Goal: Task Accomplishment & Management: Manage account settings

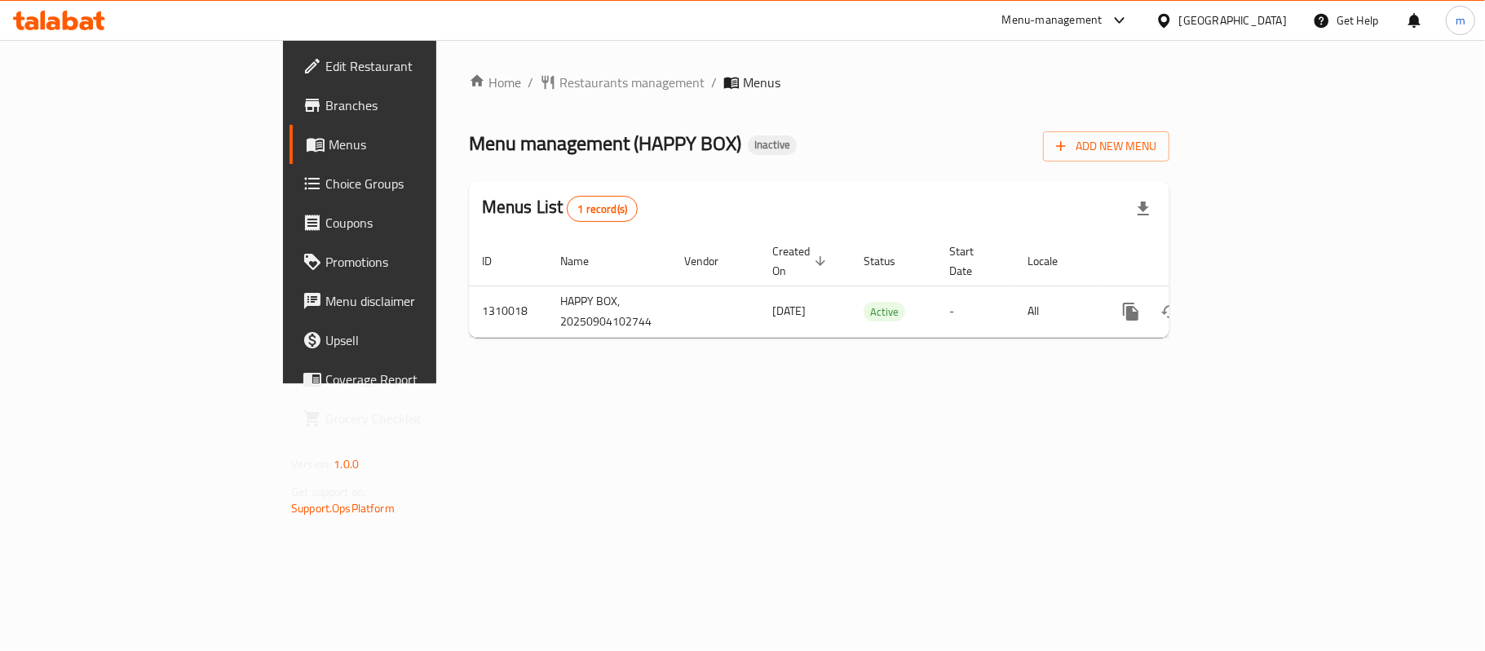
click at [329, 154] on span "Menus" at bounding box center [423, 145] width 189 height 20
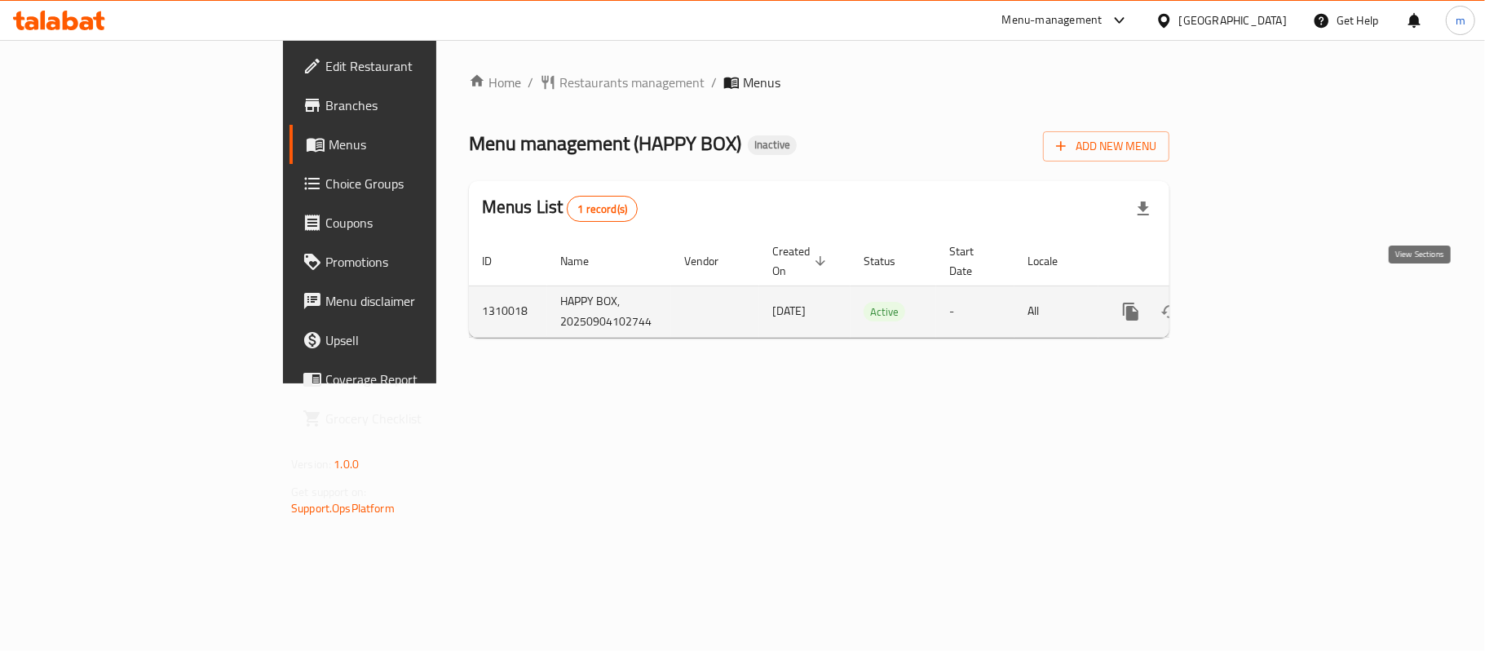
click at [1256, 304] on icon "enhanced table" at bounding box center [1248, 311] width 15 height 15
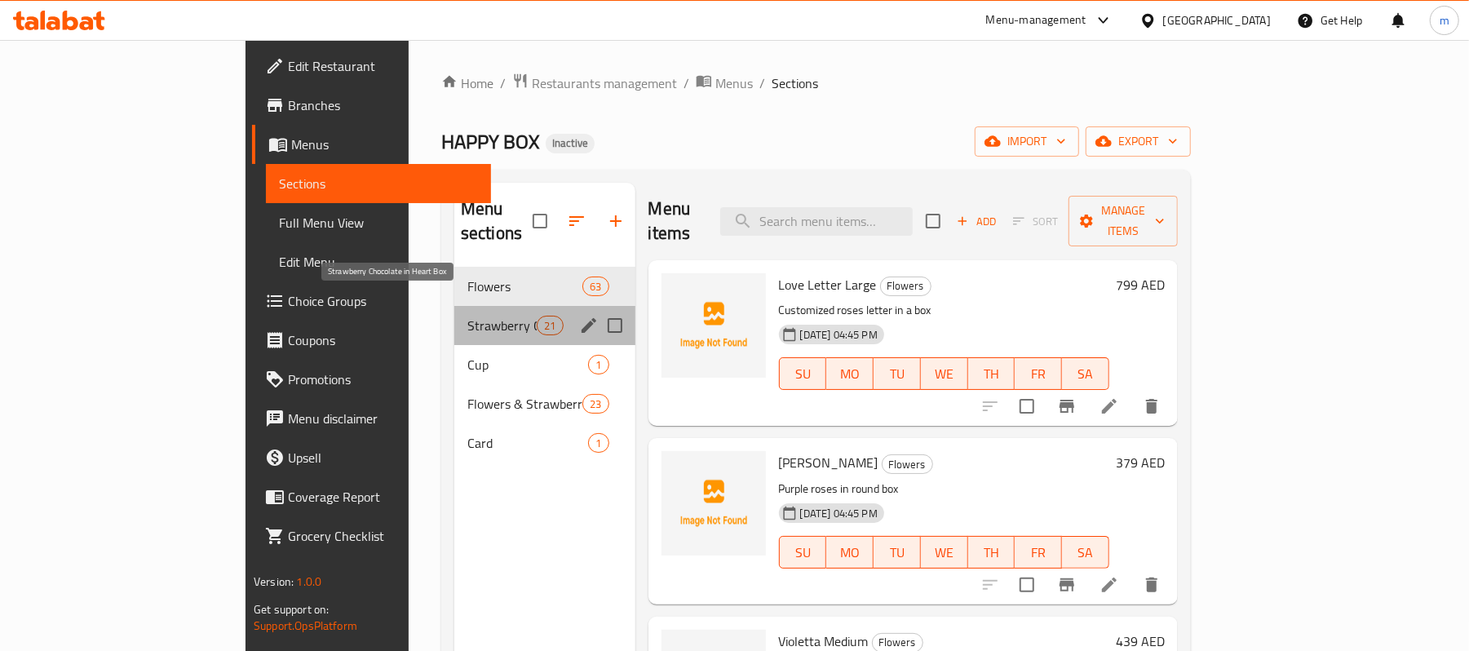
click at [467, 316] on span "Strawberry Chocolate in Heart Box" at bounding box center [501, 326] width 69 height 20
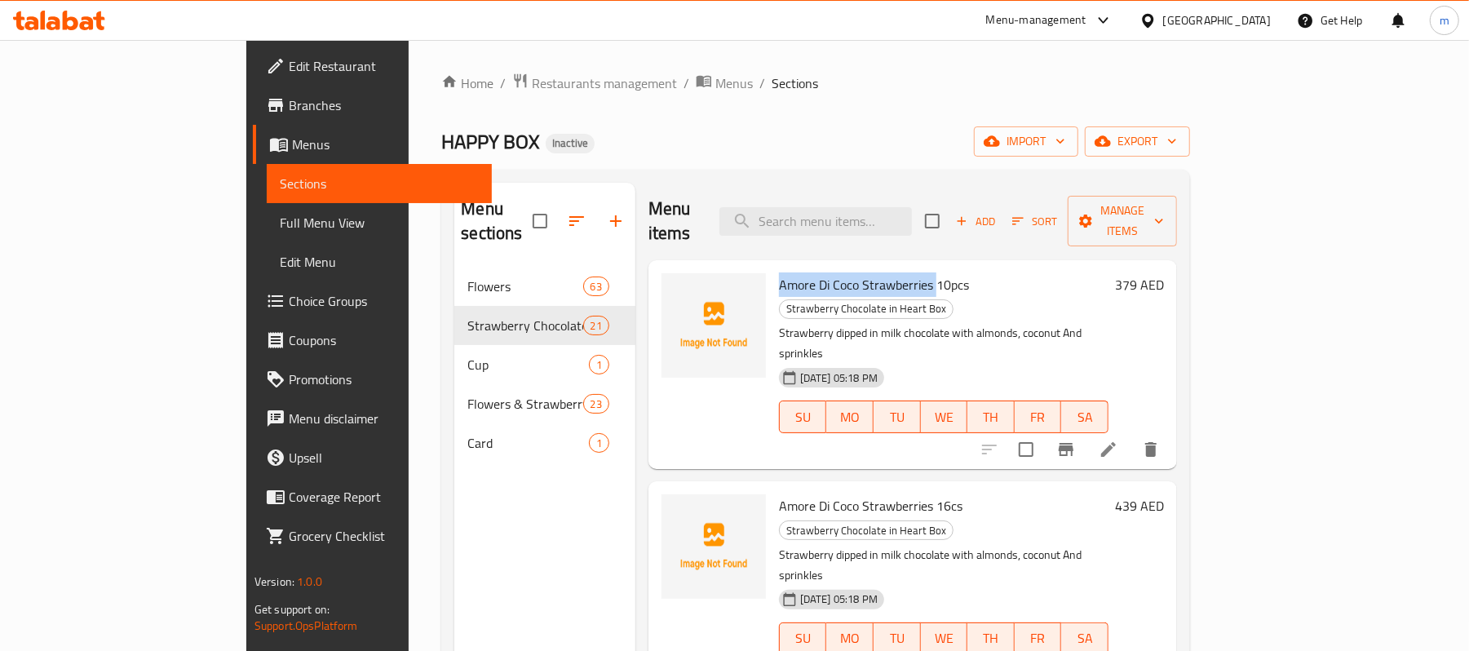
drag, startPoint x: 716, startPoint y: 261, endPoint x: 872, endPoint y: 254, distance: 155.9
click at [872, 272] on span "Amore Di Coco Strawberries 10pcs" at bounding box center [874, 284] width 190 height 24
copy span "Amore Di Coco Strawberries"
click at [793, 493] on span "Amore Di Coco Strawberries 16cs" at bounding box center [871, 505] width 184 height 24
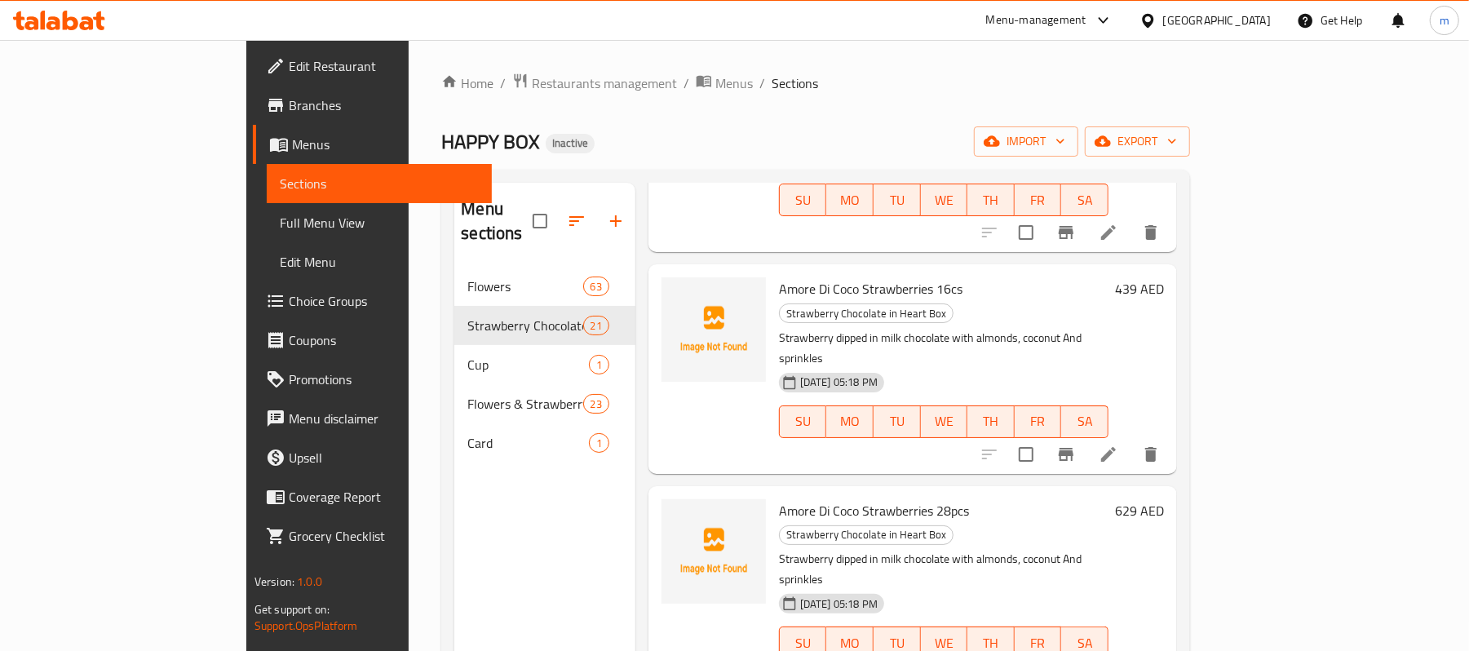
scroll to position [326, 0]
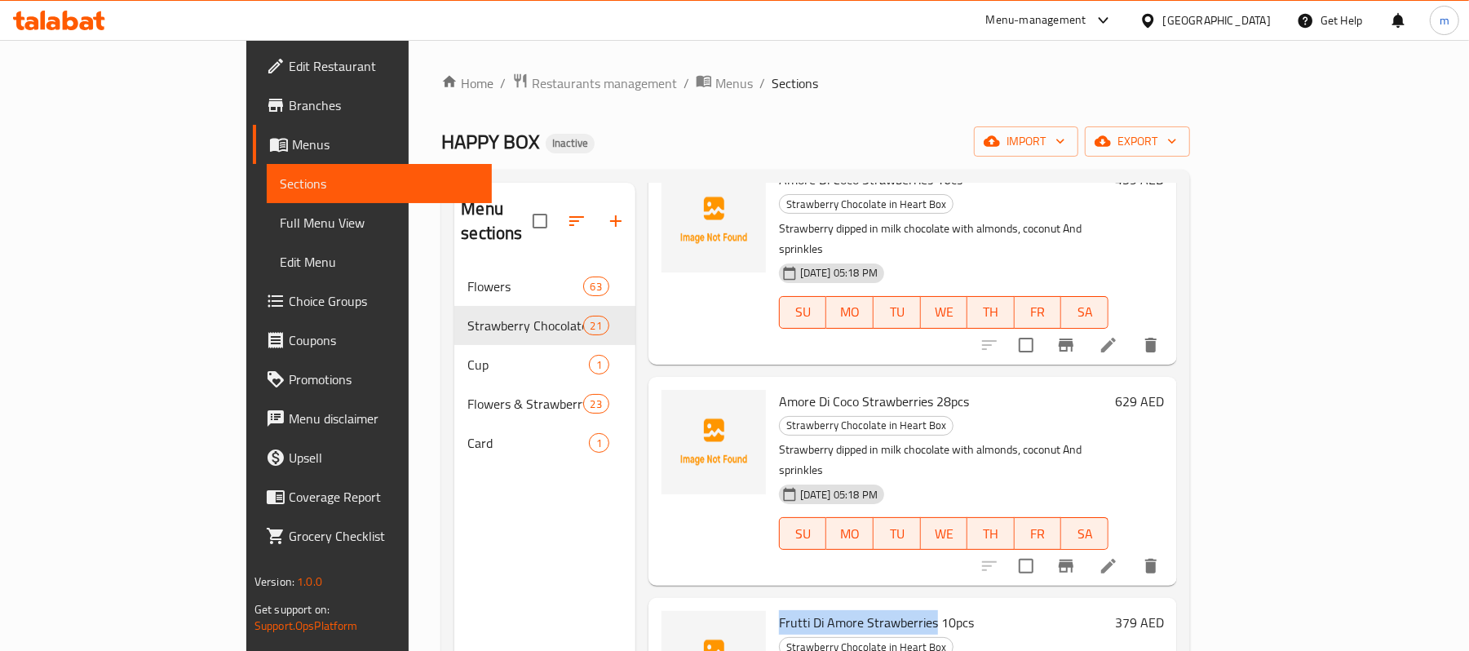
drag, startPoint x: 719, startPoint y: 465, endPoint x: 873, endPoint y: 473, distance: 154.4
click at [873, 610] on span "Frutti Di Amore Strawberries 10pcs" at bounding box center [876, 622] width 195 height 24
copy span "Frutti Di Amore Strawberries"
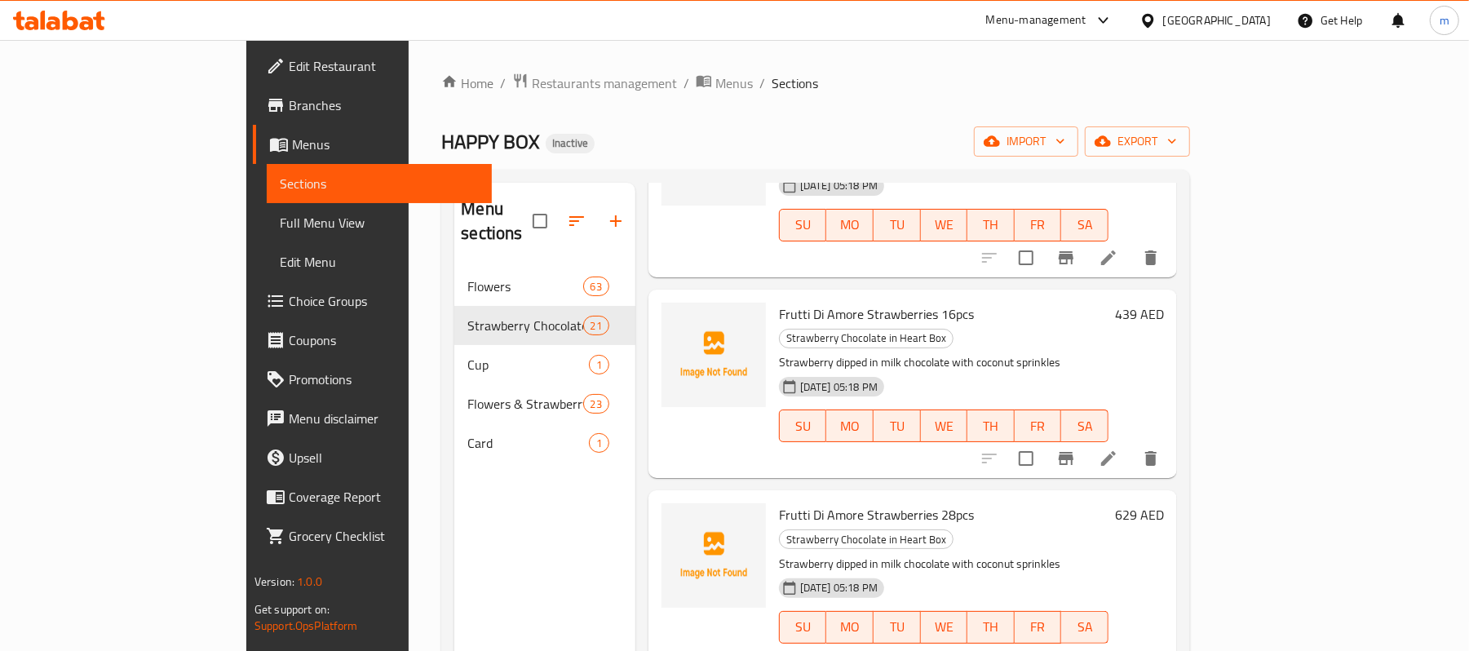
scroll to position [869, 0]
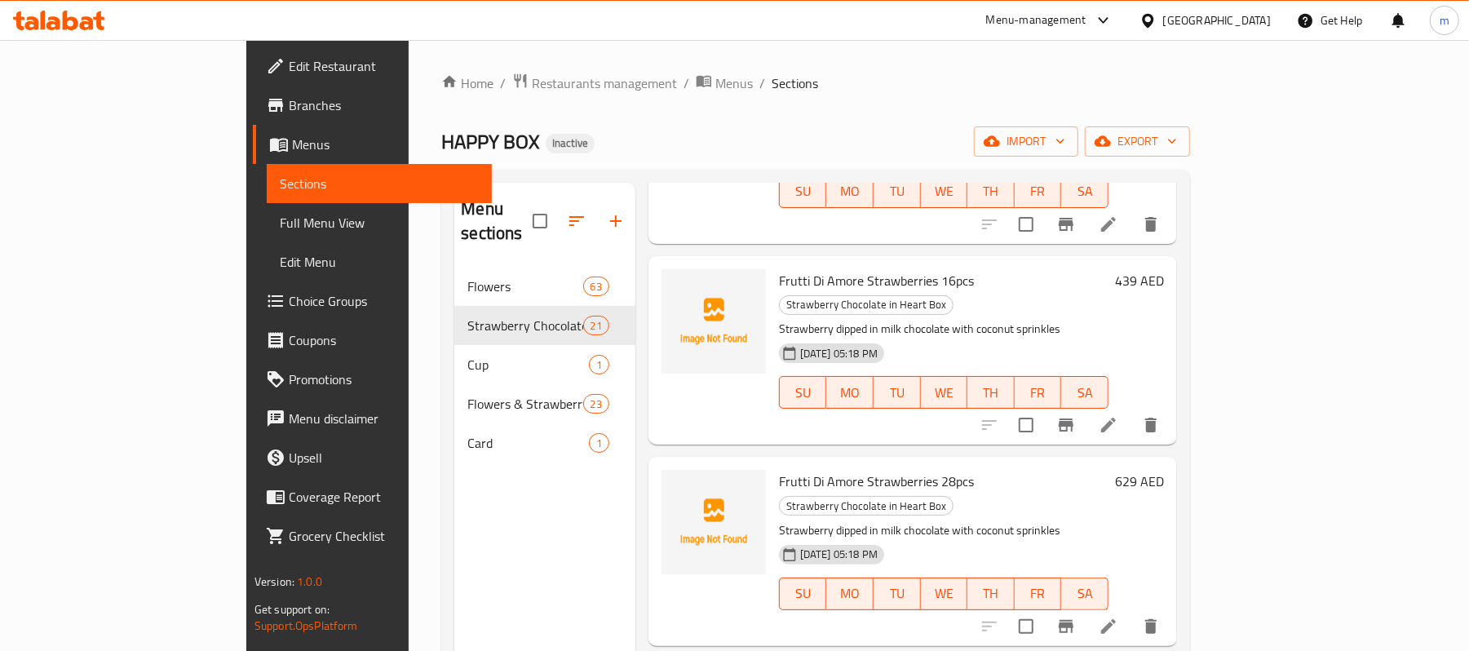
drag, startPoint x: 715, startPoint y: 460, endPoint x: 944, endPoint y: 461, distance: 229.2
copy span "Fancy Gourmet In Heart Box Strawberries"
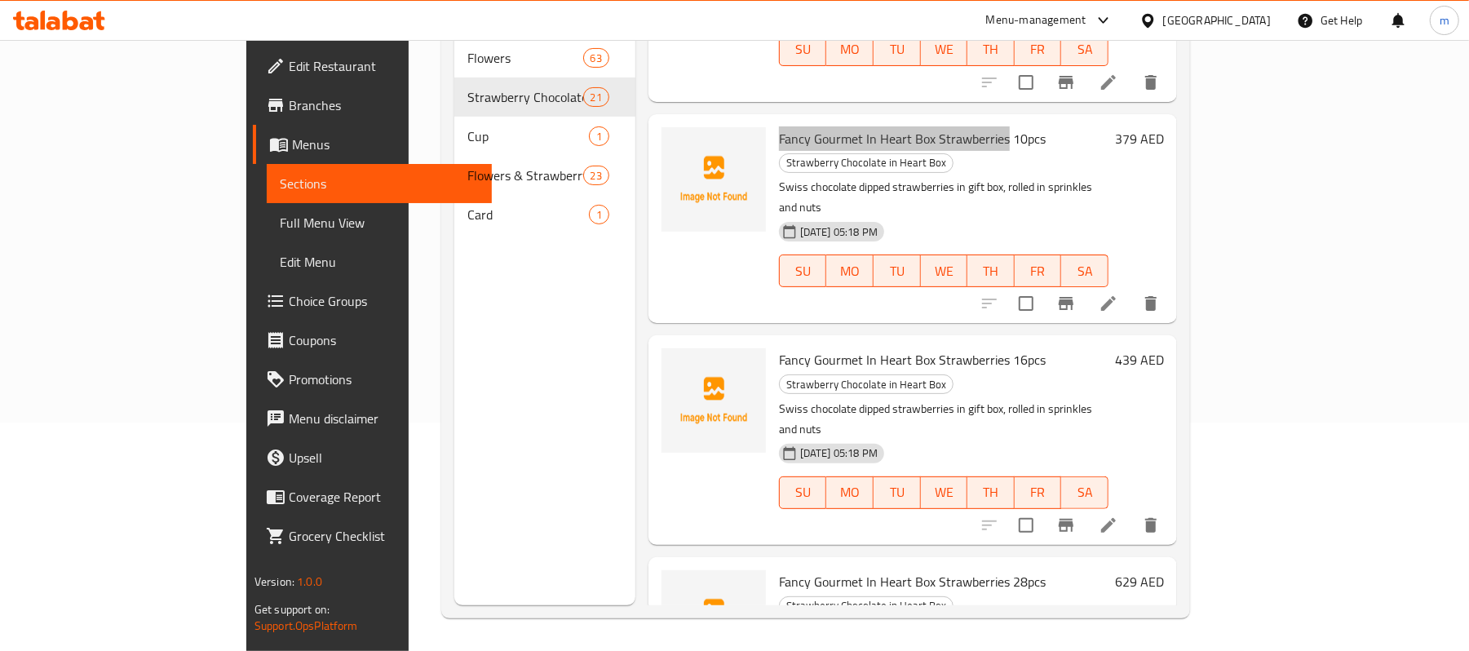
scroll to position [1196, 0]
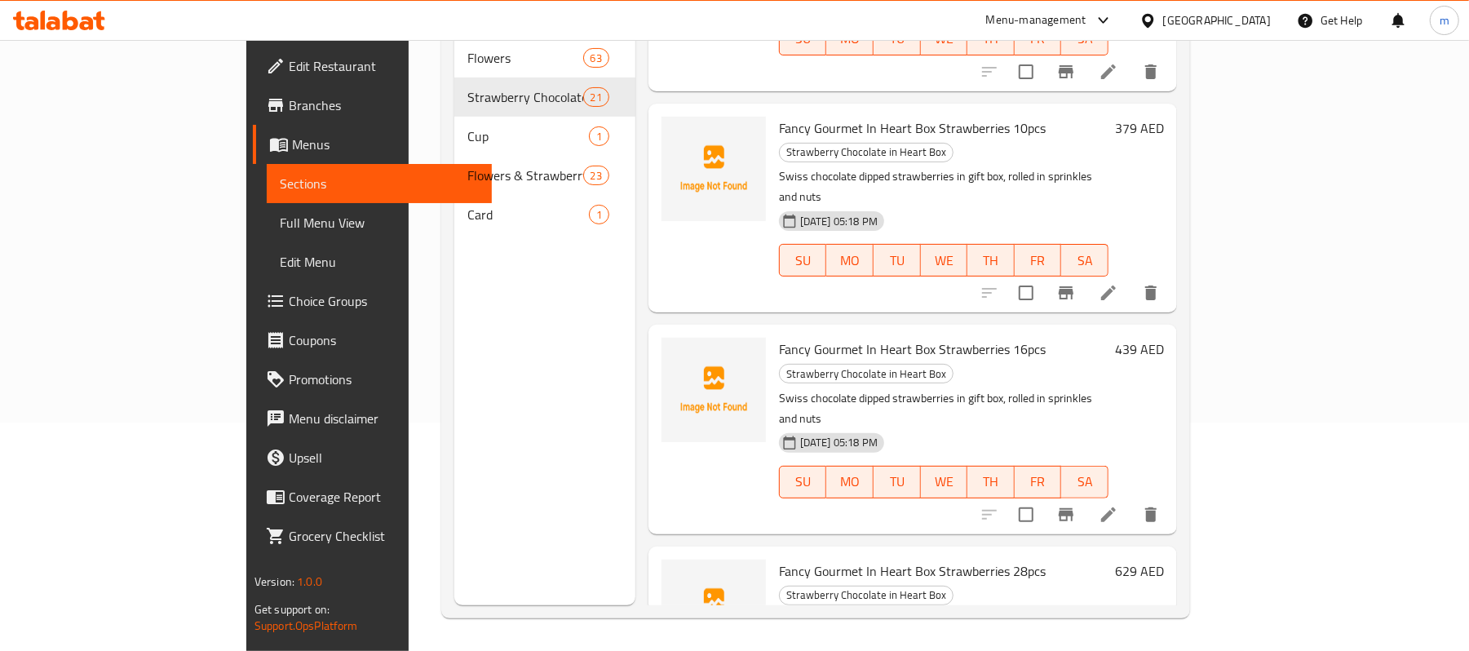
drag, startPoint x: 719, startPoint y: 441, endPoint x: 940, endPoint y: 447, distance: 220.3
copy span "Swiss Chocolate Strawberry In Heart Box"
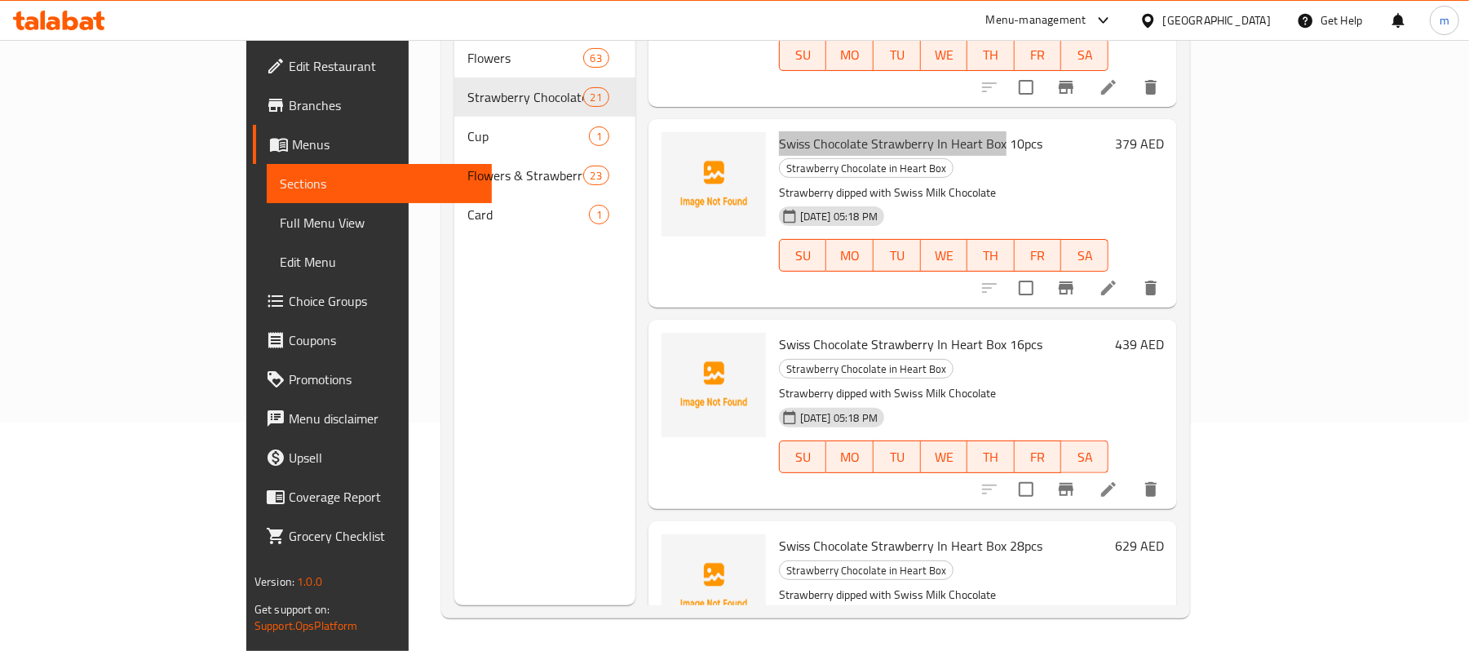
scroll to position [1848, 0]
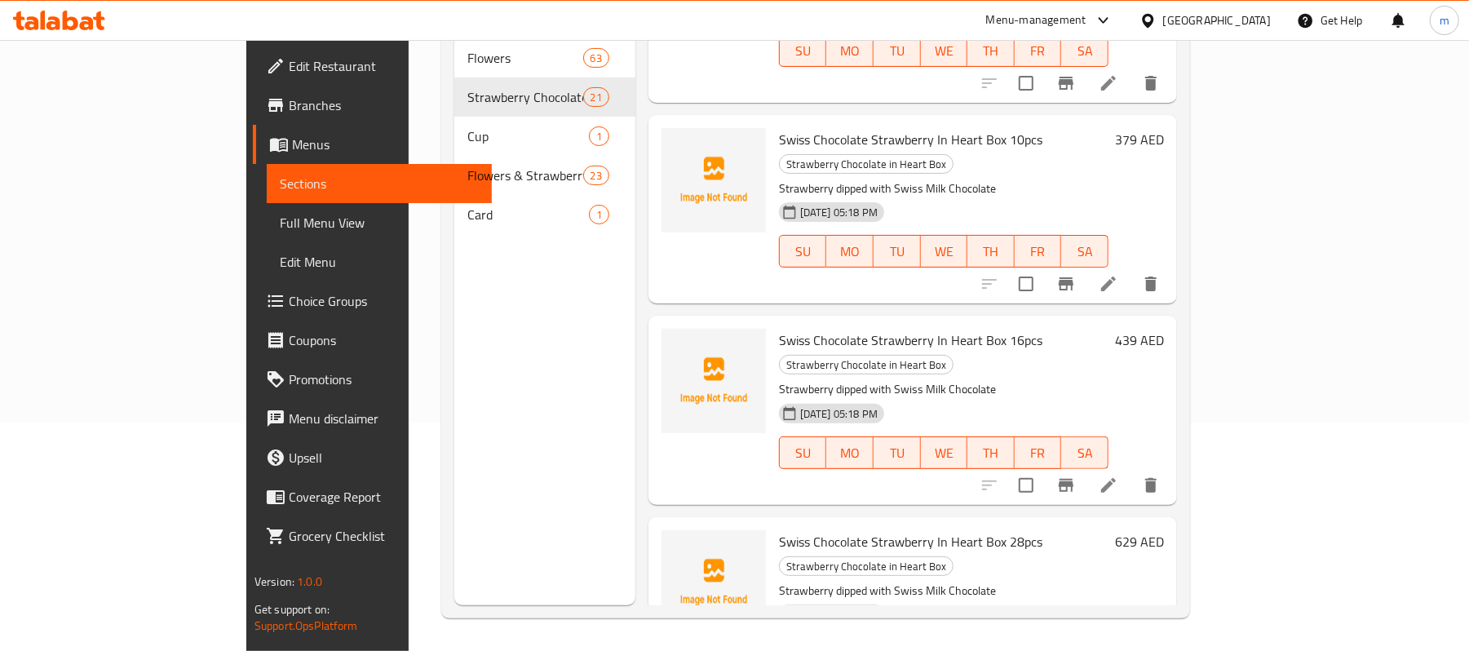
drag, startPoint x: 719, startPoint y: 321, endPoint x: 879, endPoint y: 323, distance: 160.7
copy span "Whisper Of Love Strawberries"
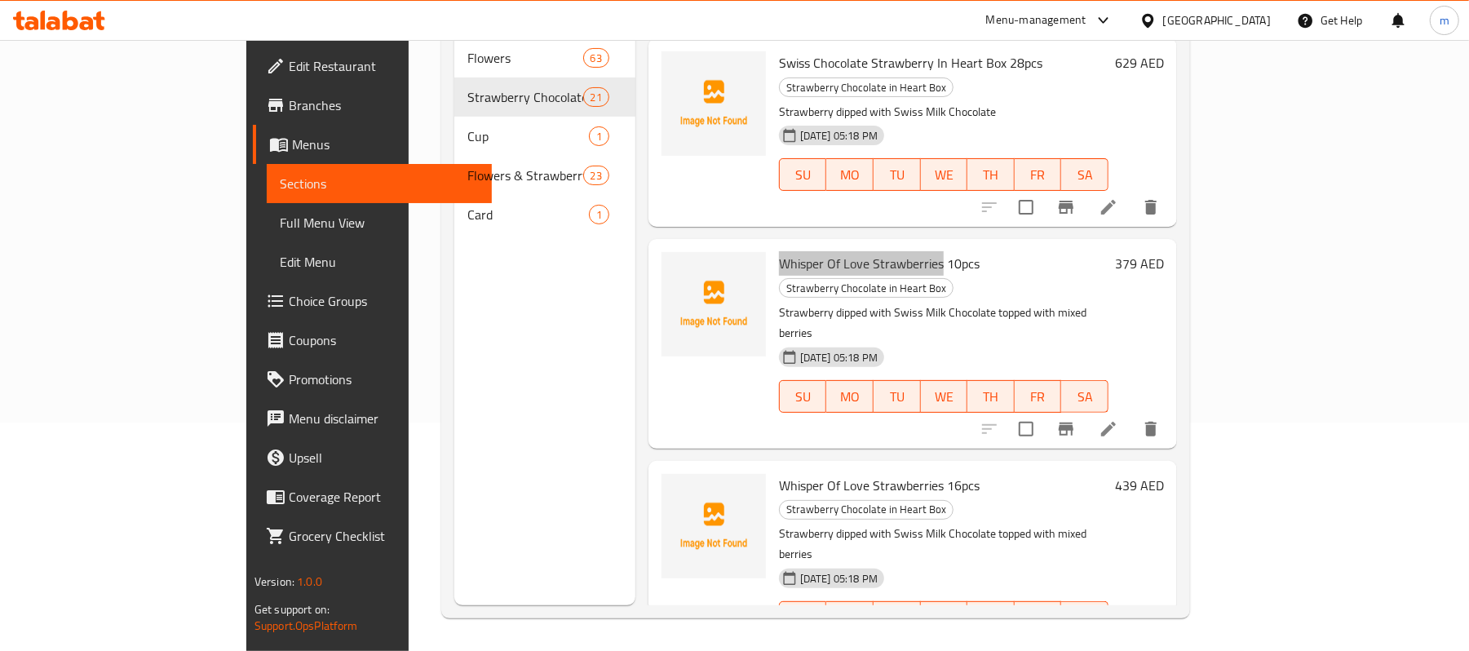
scroll to position [2392, 0]
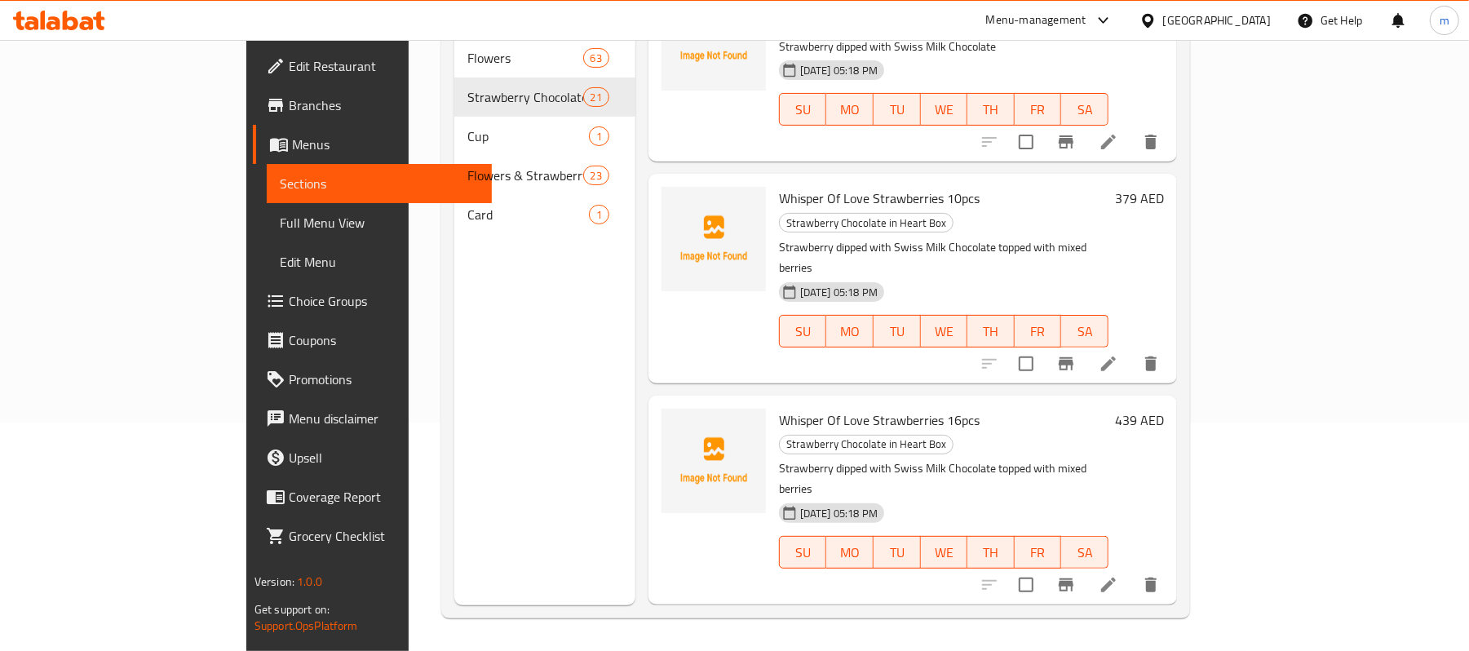
drag, startPoint x: 716, startPoint y: 307, endPoint x: 881, endPoint y: 318, distance: 165.1
copy span "Amore Rosa Strawberry Small"
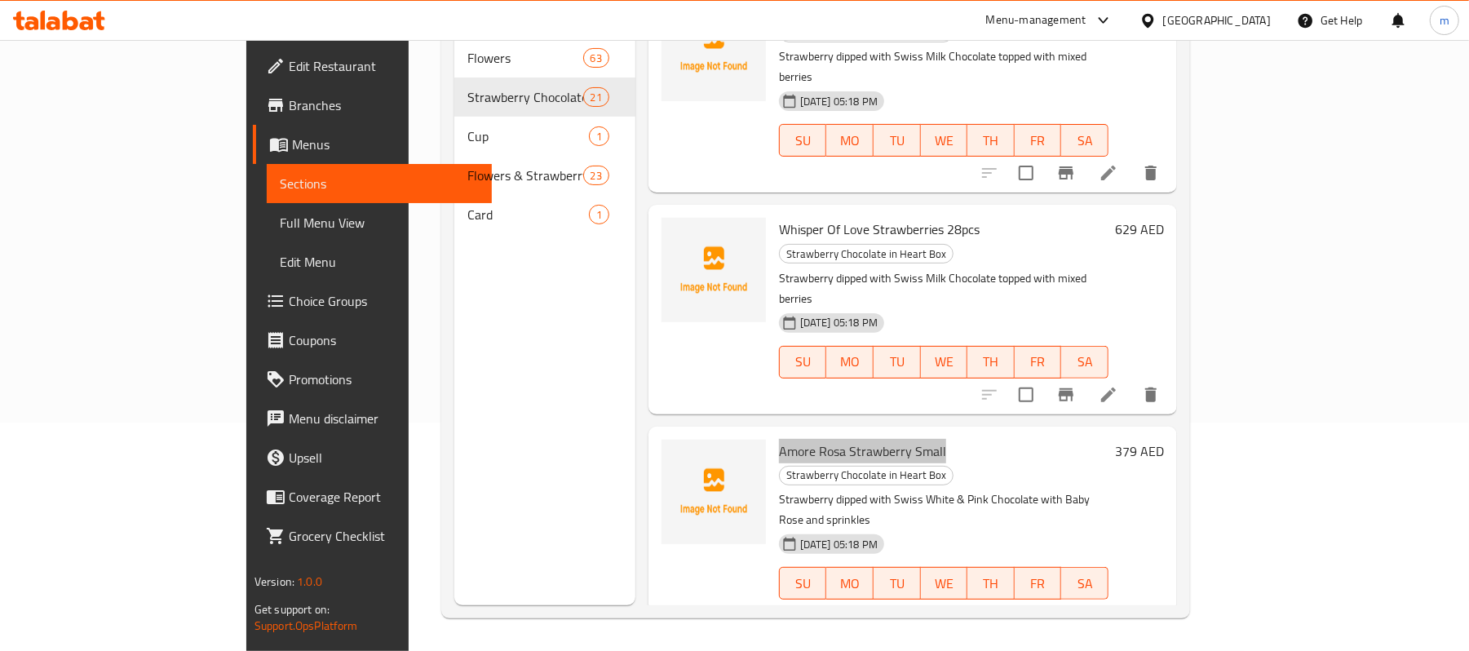
scroll to position [2827, 0]
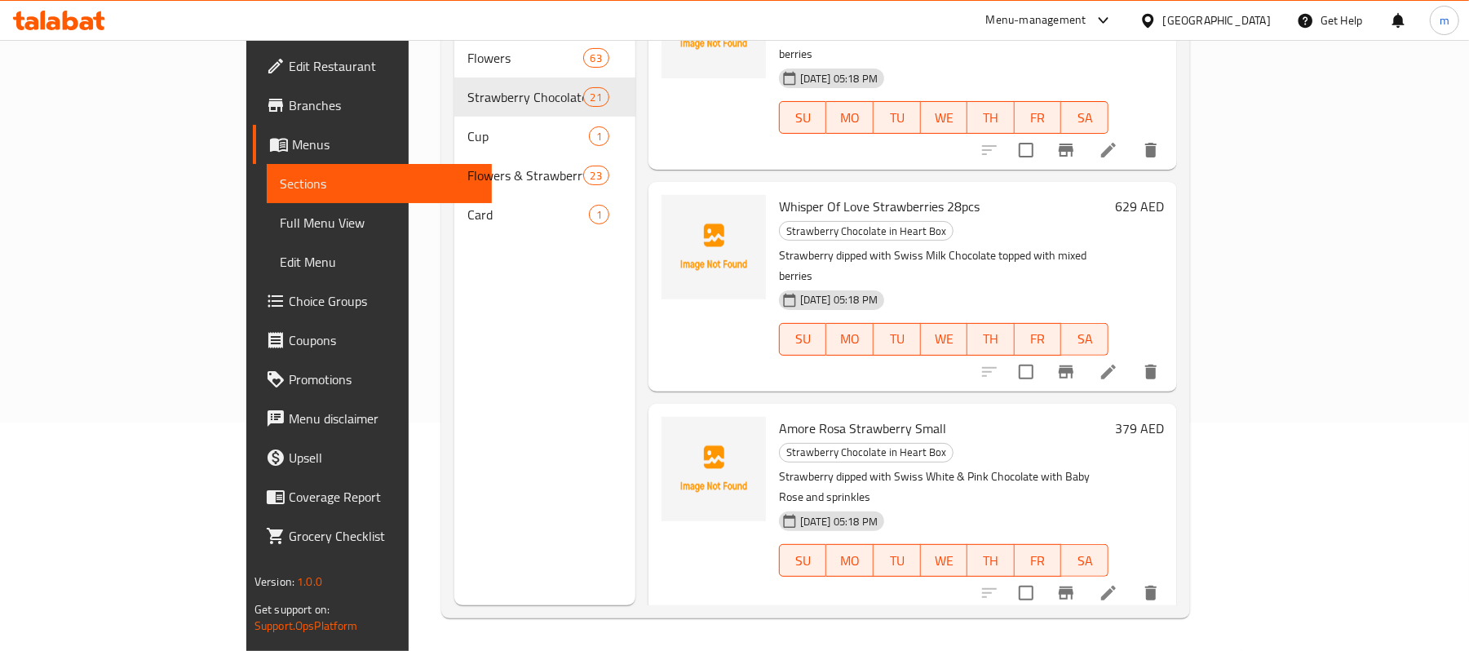
drag, startPoint x: 718, startPoint y: 405, endPoint x: 840, endPoint y: 412, distance: 122.5
copy span "Mi Amor Strawberries"
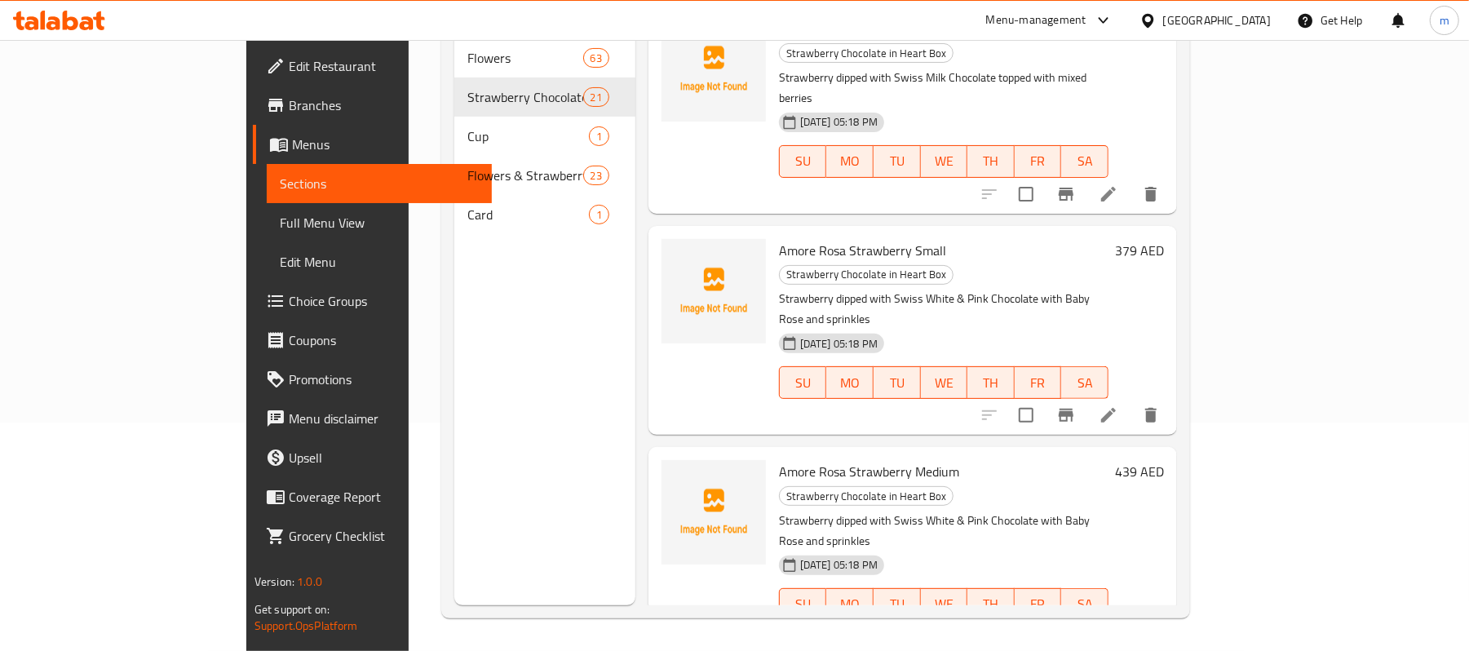
scroll to position [3130, 0]
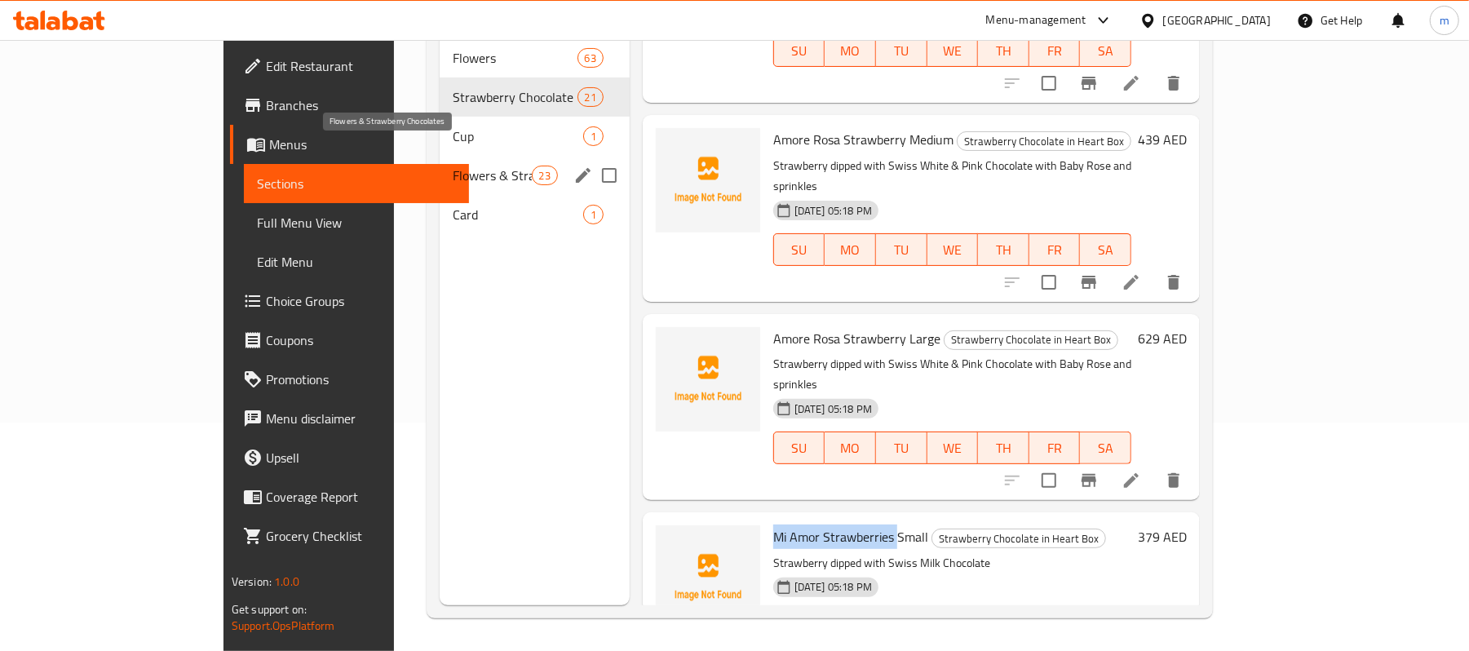
click at [453, 166] on span "Flowers & Strawberry Chocolates" at bounding box center [492, 176] width 79 height 20
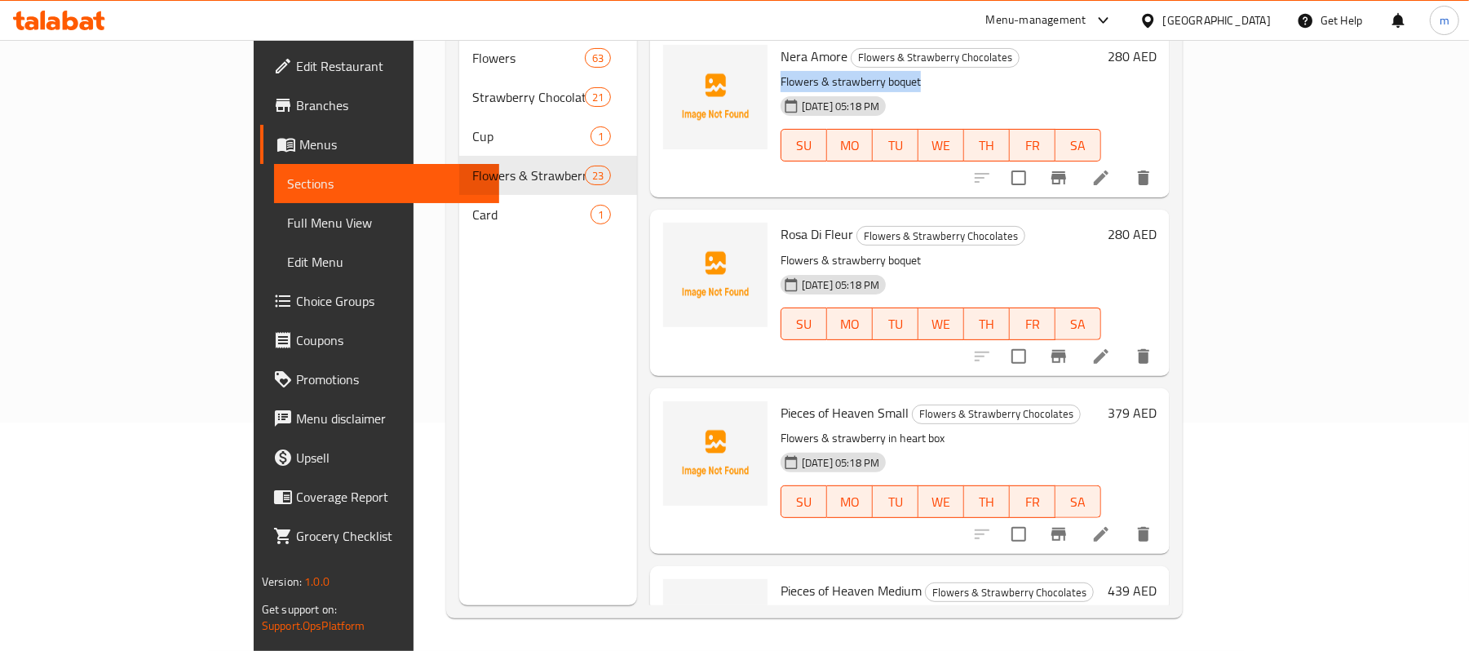
drag, startPoint x: 719, startPoint y: 55, endPoint x: 862, endPoint y: 60, distance: 143.6
click at [862, 72] on p "Flowers & strawberry boquet" at bounding box center [941, 82] width 321 height 20
copy p "Flowers & strawberry boquet"
click at [781, 222] on span "Rosa Di Fleur" at bounding box center [817, 234] width 73 height 24
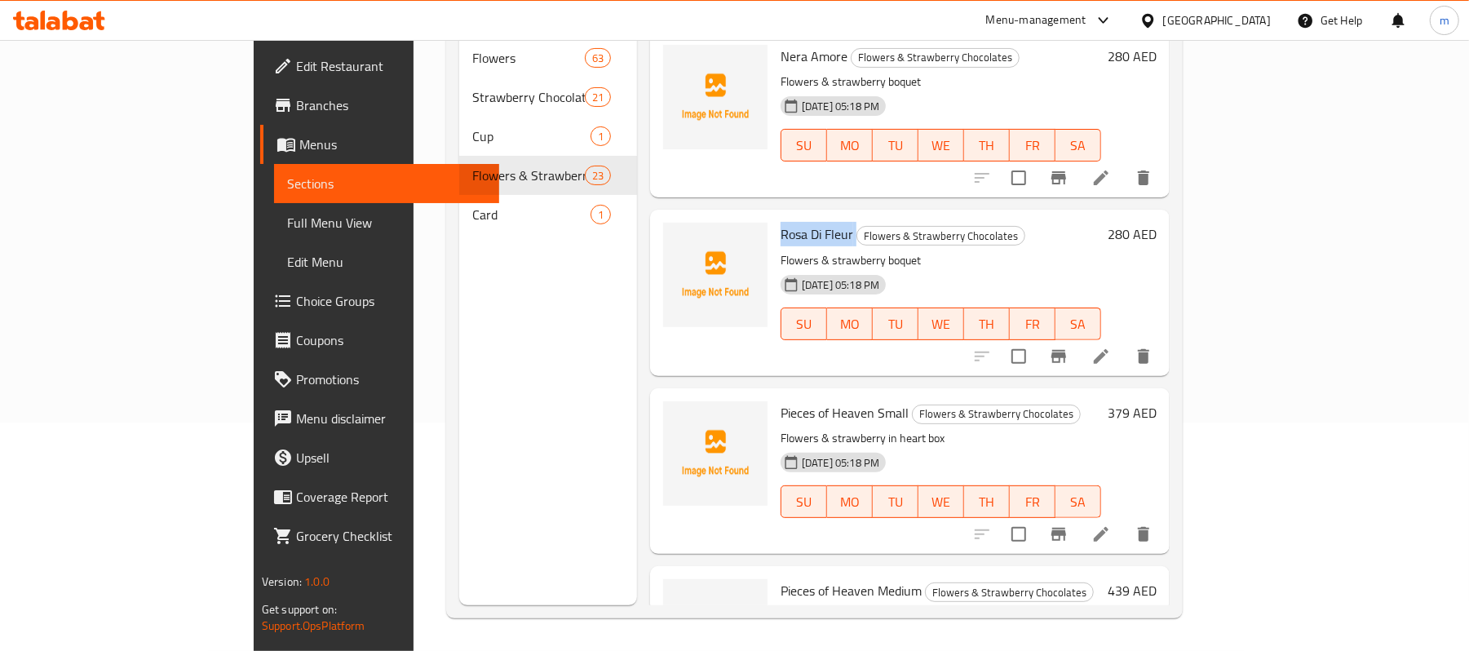
click at [781, 222] on span "Rosa Di Fleur" at bounding box center [817, 234] width 73 height 24
copy h6 "Rosa Di Fleur"
click at [781, 400] on span "Pieces of Heaven Small" at bounding box center [845, 412] width 128 height 24
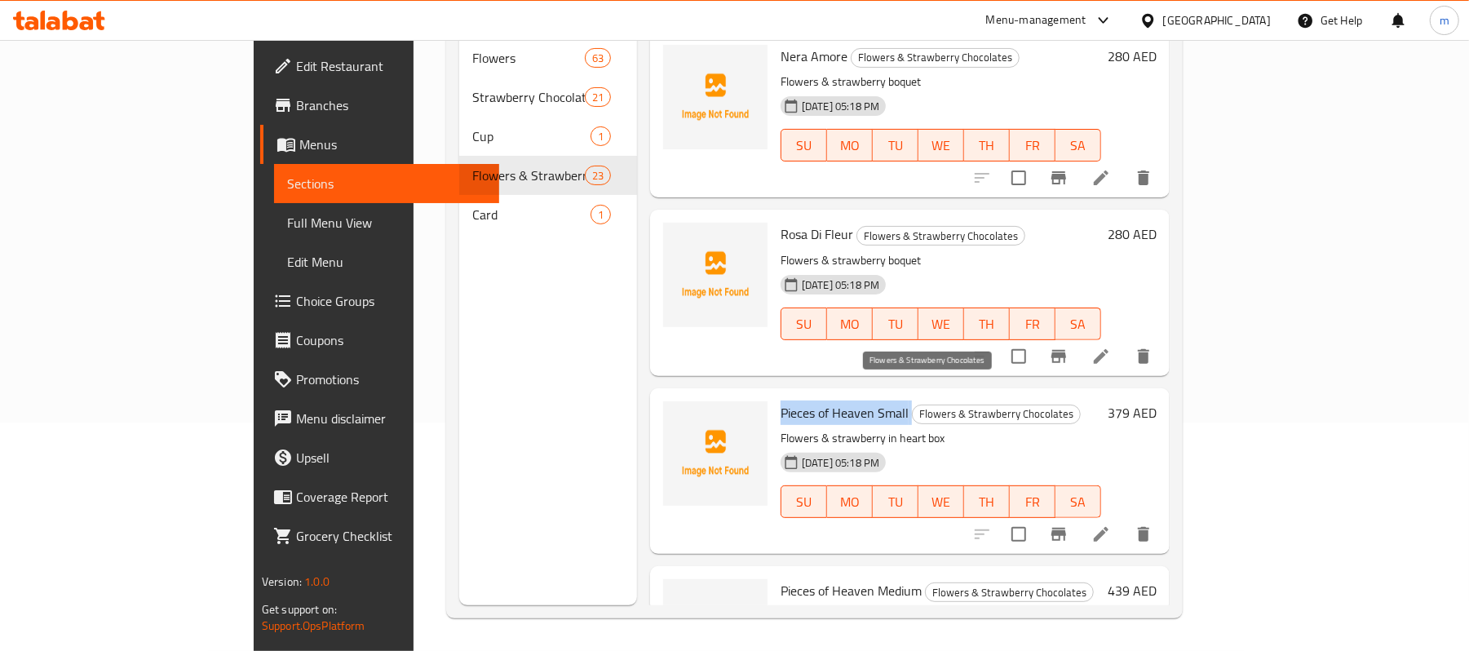
drag, startPoint x: 719, startPoint y: 389, endPoint x: 847, endPoint y: 392, distance: 127.3
click at [847, 401] on h6 "Pieces of Heaven Small Flowers & Strawberry Chocolates" at bounding box center [941, 412] width 321 height 23
copy h6 "Pieces of Heaven Small"
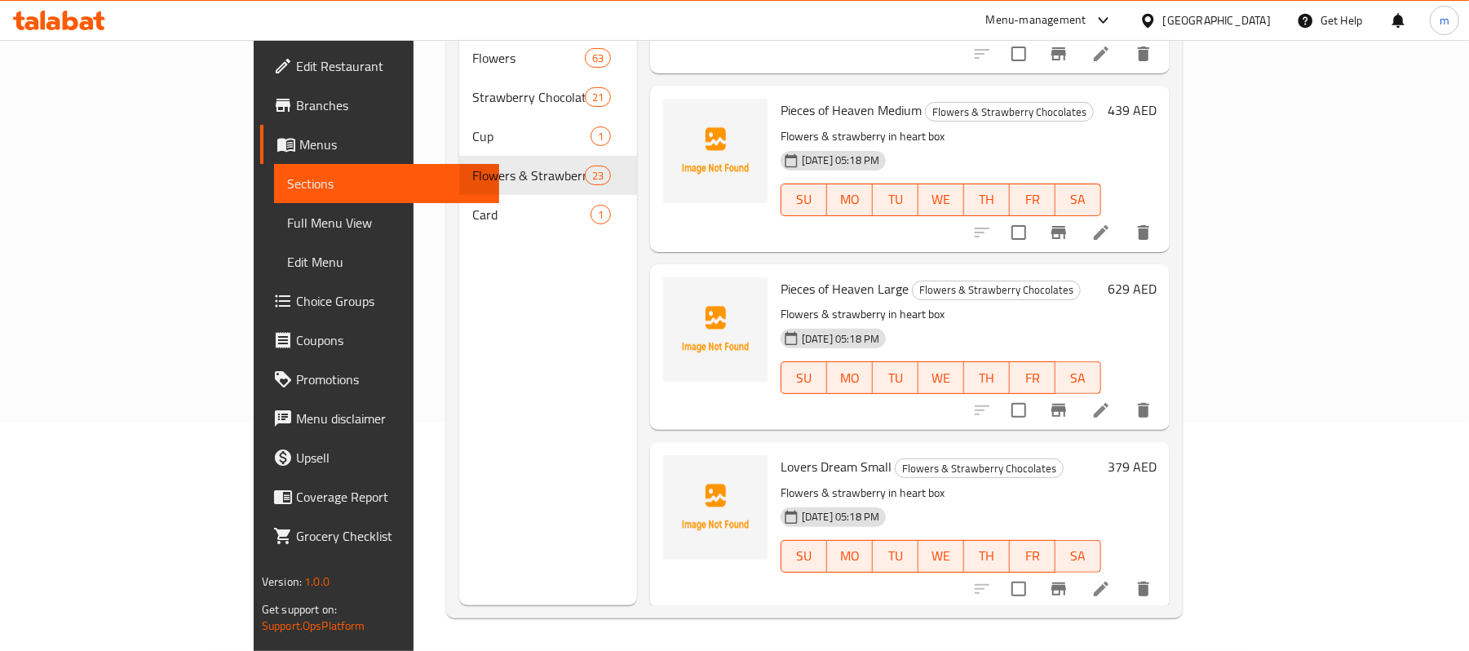
scroll to position [543, 0]
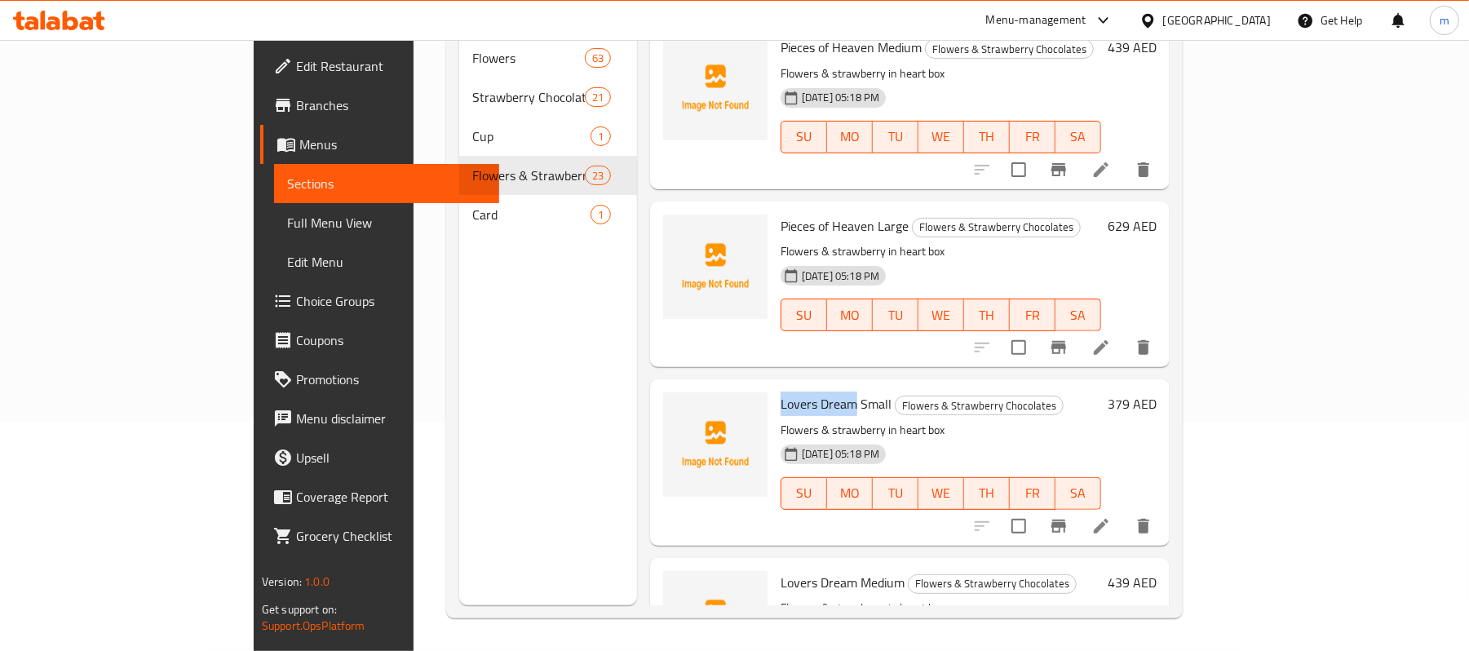
drag, startPoint x: 715, startPoint y: 378, endPoint x: 791, endPoint y: 382, distance: 75.9
click at [791, 386] on div "Lovers Dream Small Flowers & Strawberry Chocolates Flowers & strawberry in hear…" at bounding box center [941, 462] width 334 height 153
click at [781, 214] on span "Pieces of Heaven Large" at bounding box center [845, 226] width 128 height 24
drag, startPoint x: 714, startPoint y: 377, endPoint x: 796, endPoint y: 382, distance: 81.7
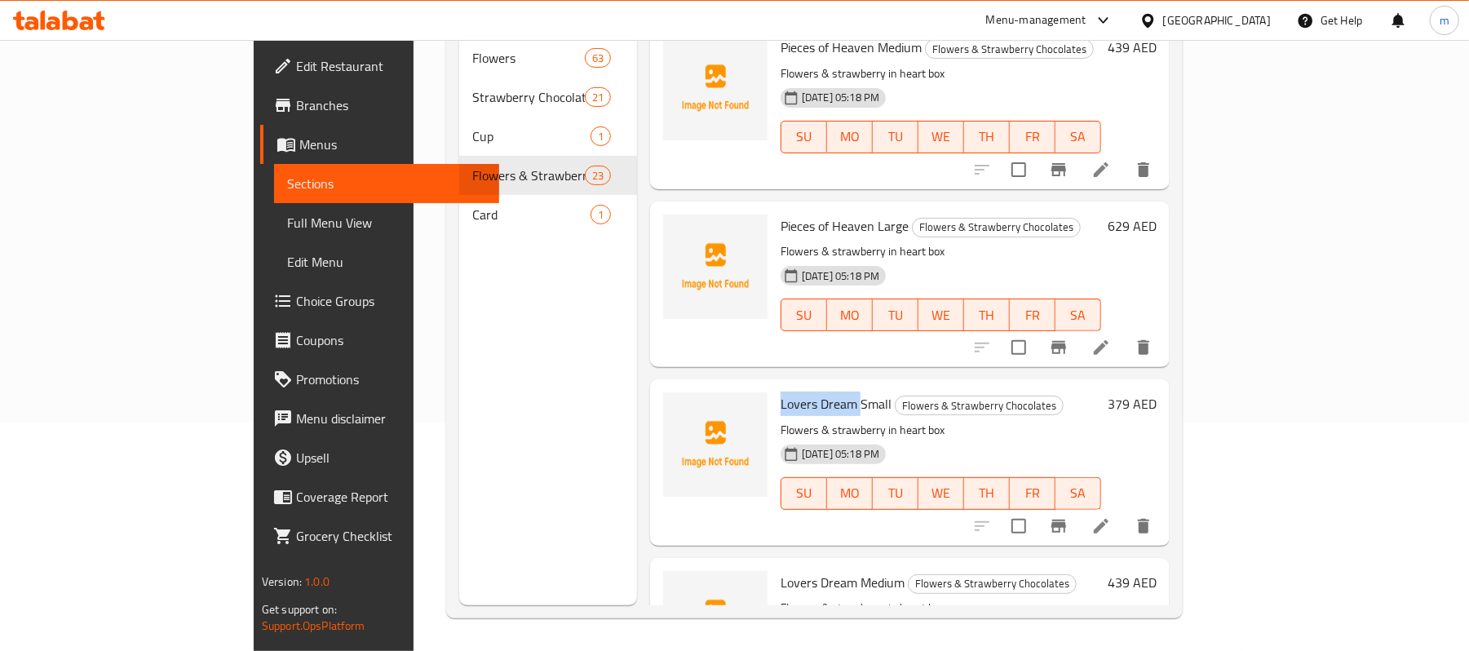
click at [796, 386] on div "Lovers Dream Small Flowers & Strawberry Chocolates Flowers & strawberry in hear…" at bounding box center [941, 462] width 334 height 153
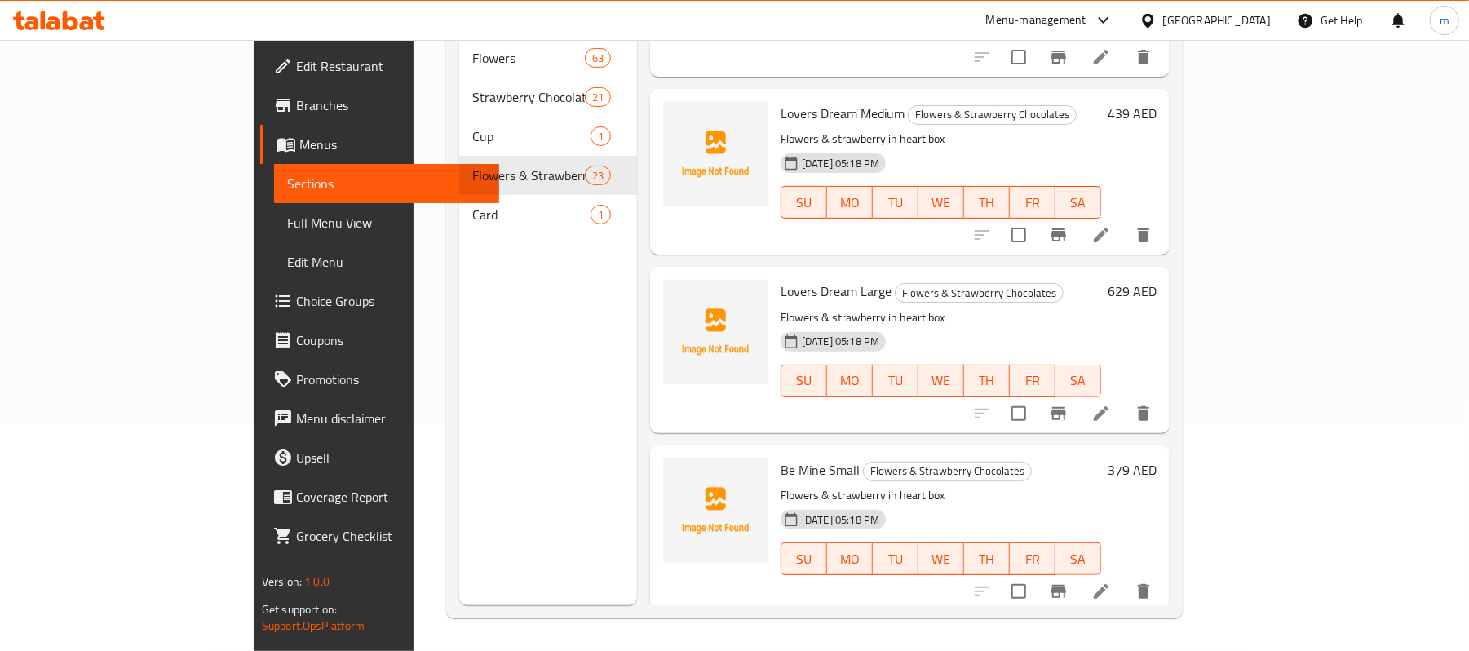
scroll to position [1087, 0]
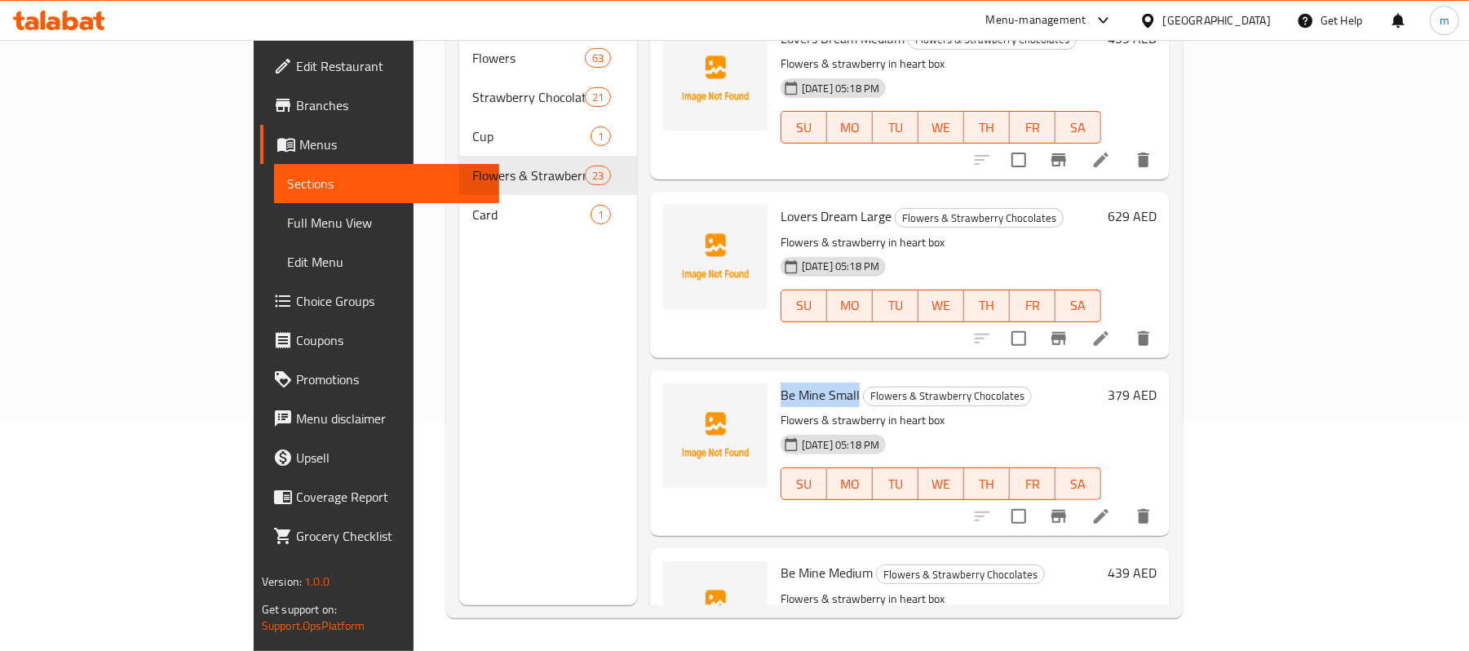
drag, startPoint x: 716, startPoint y: 369, endPoint x: 796, endPoint y: 380, distance: 80.6
click at [796, 383] on h6 "Be Mine Small Flowers & Strawberry Chocolates" at bounding box center [941, 394] width 321 height 23
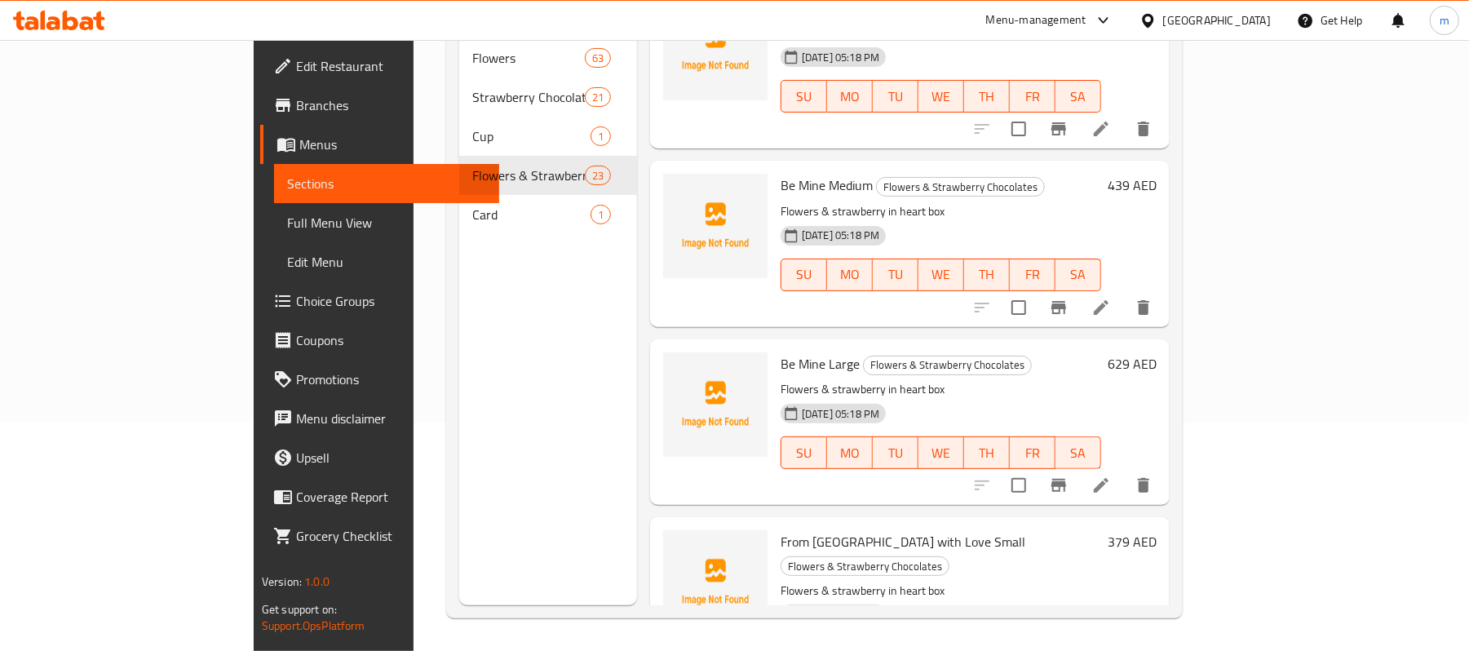
scroll to position [1522, 0]
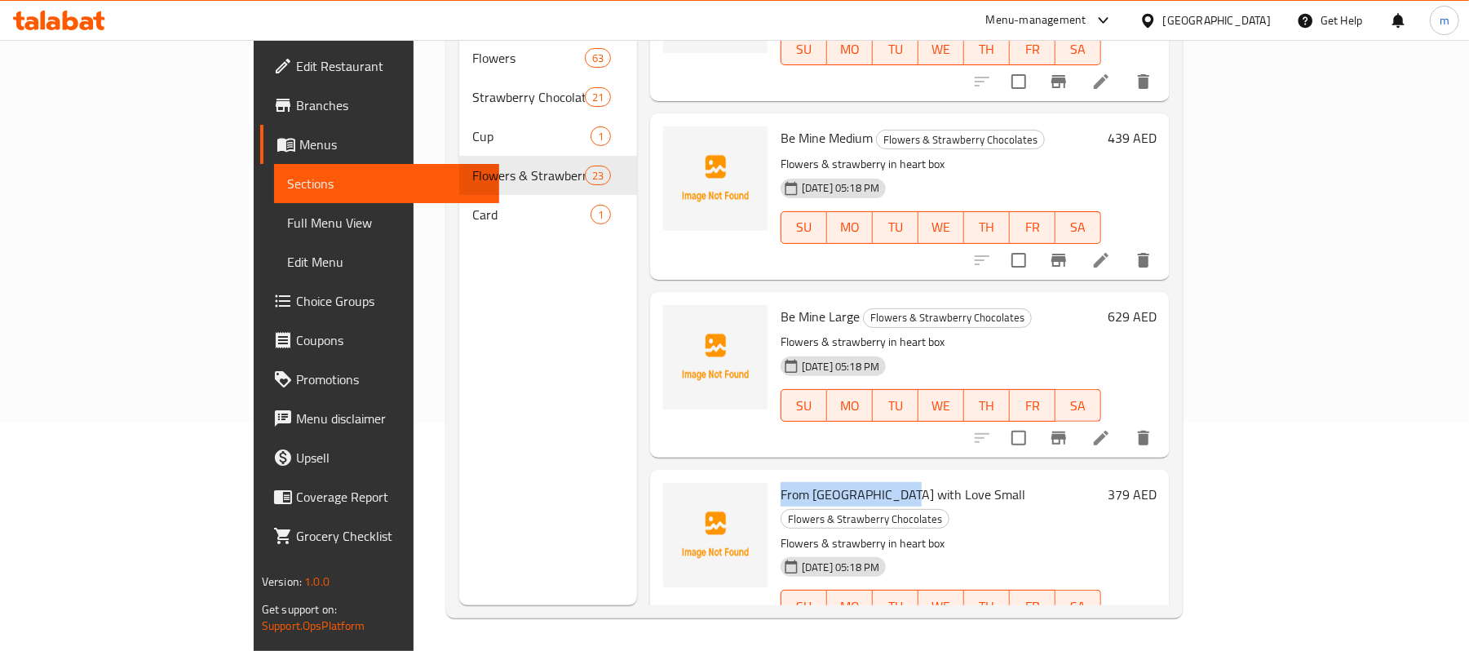
drag, startPoint x: 718, startPoint y: 470, endPoint x: 835, endPoint y: 476, distance: 117.6
click at [835, 482] on span "From [GEOGRAPHIC_DATA] with Love Small" at bounding box center [903, 494] width 245 height 24
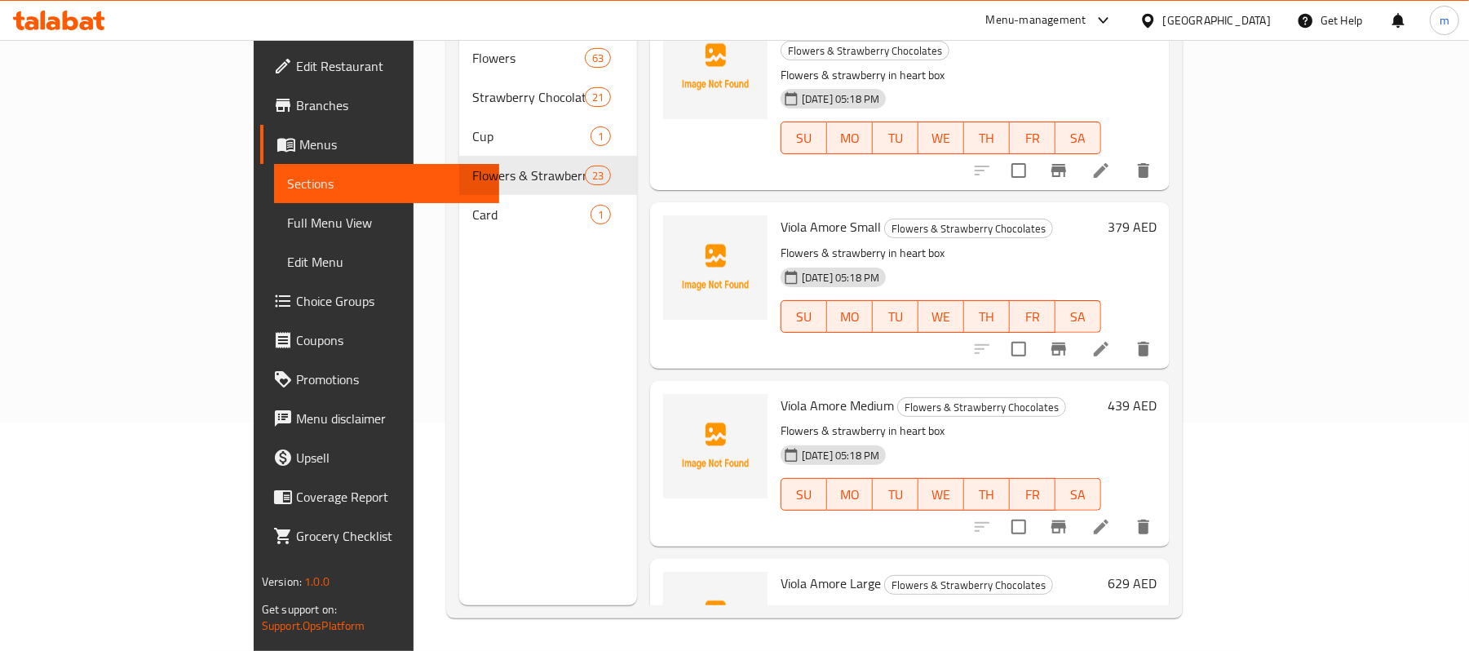
scroll to position [2284, 0]
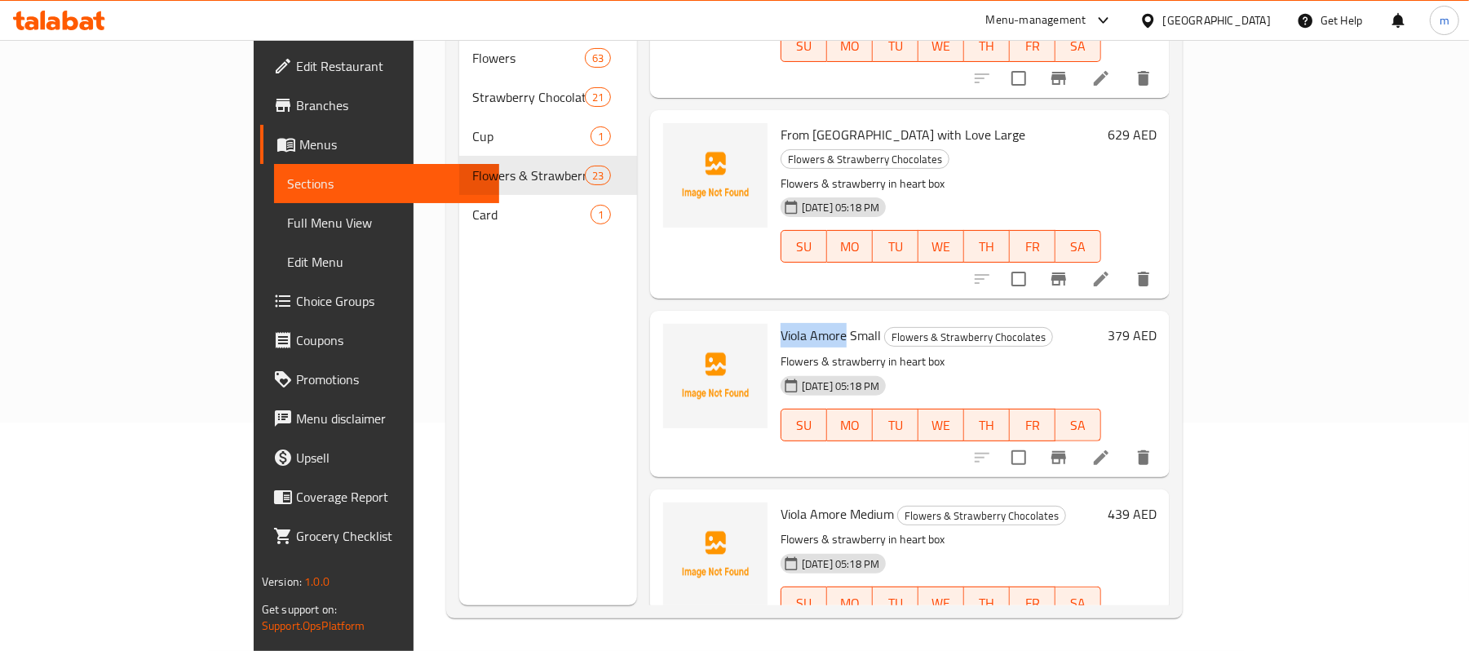
drag, startPoint x: 716, startPoint y: 238, endPoint x: 784, endPoint y: 248, distance: 68.4
click at [784, 323] on span "Viola Amore Small" at bounding box center [831, 335] width 100 height 24
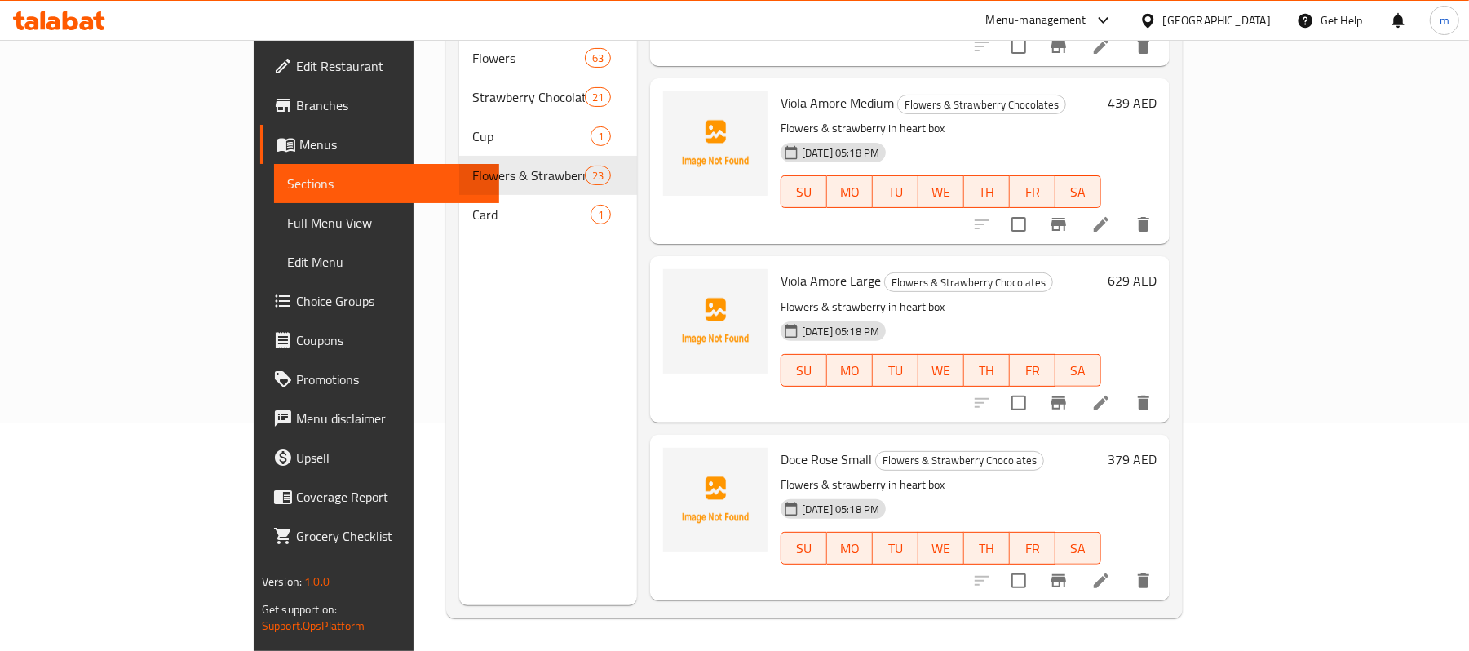
scroll to position [2718, 0]
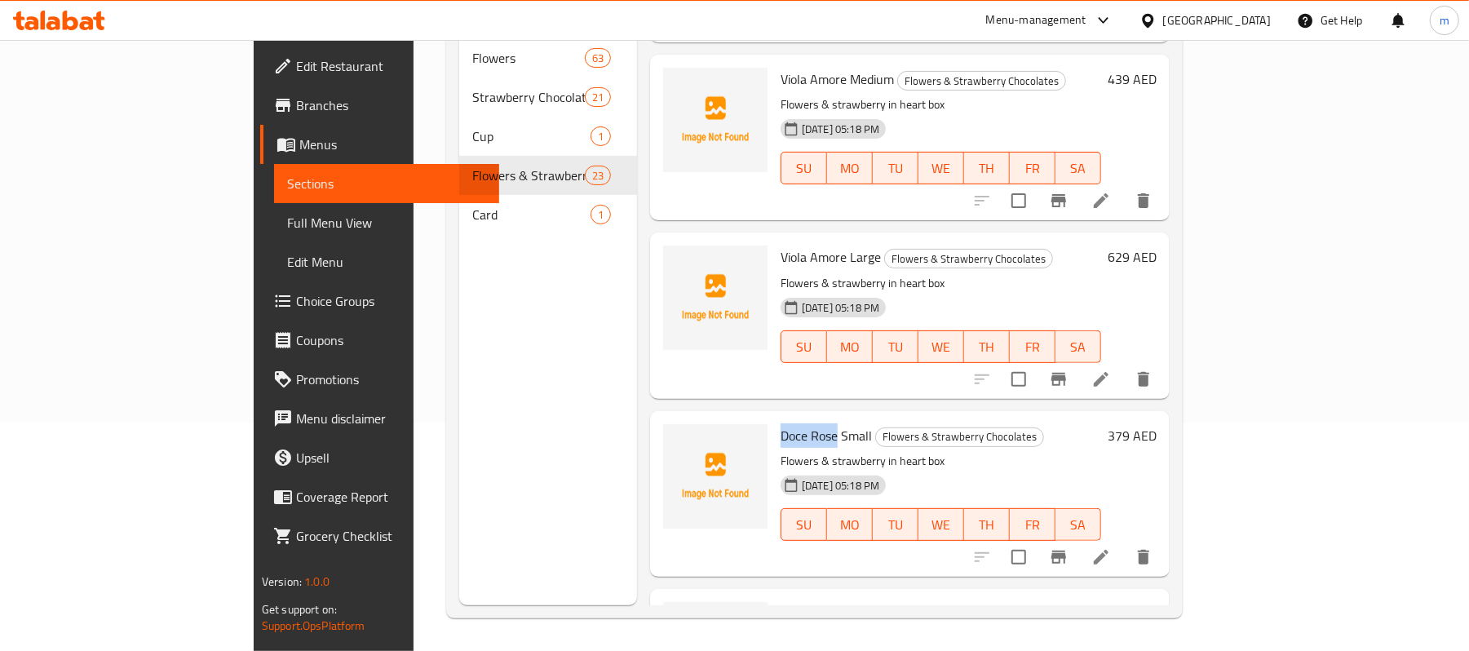
drag, startPoint x: 716, startPoint y: 343, endPoint x: 772, endPoint y: 347, distance: 55.6
click at [781, 423] on span "Doce Rose Small" at bounding box center [826, 435] width 91 height 24
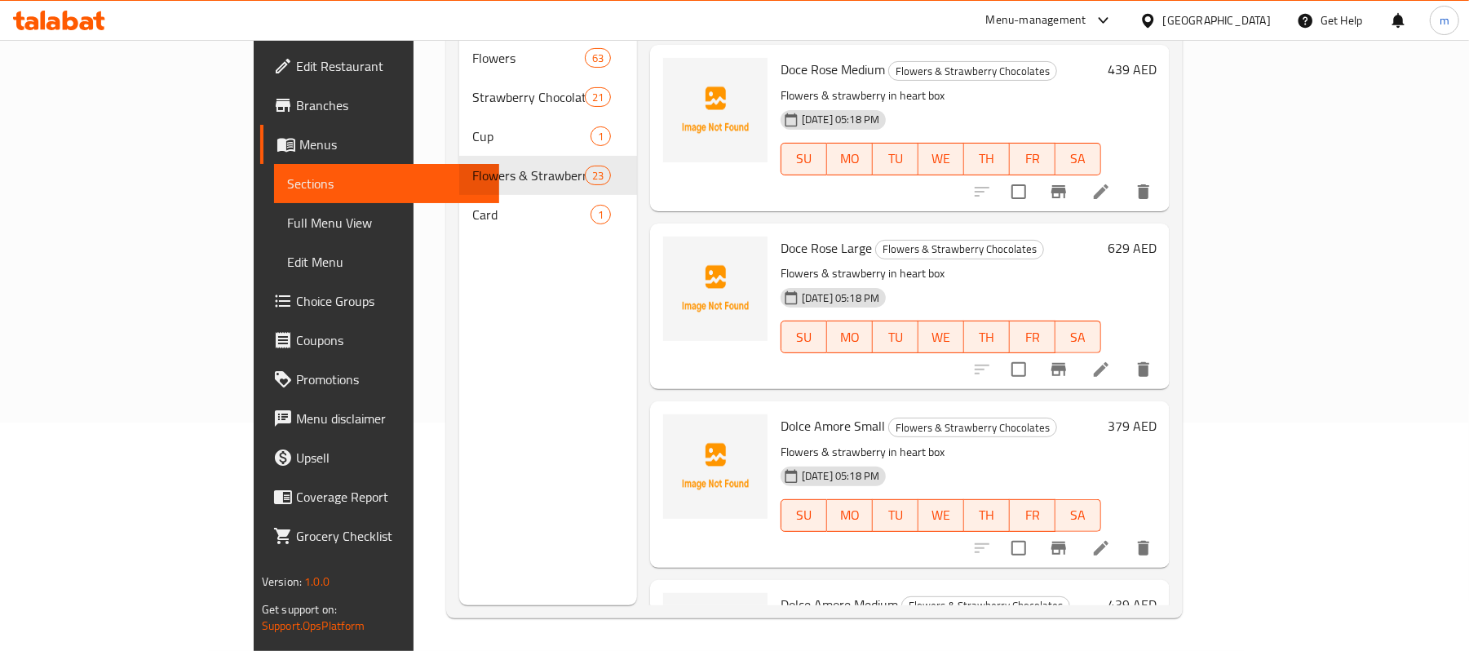
scroll to position [3045, 0]
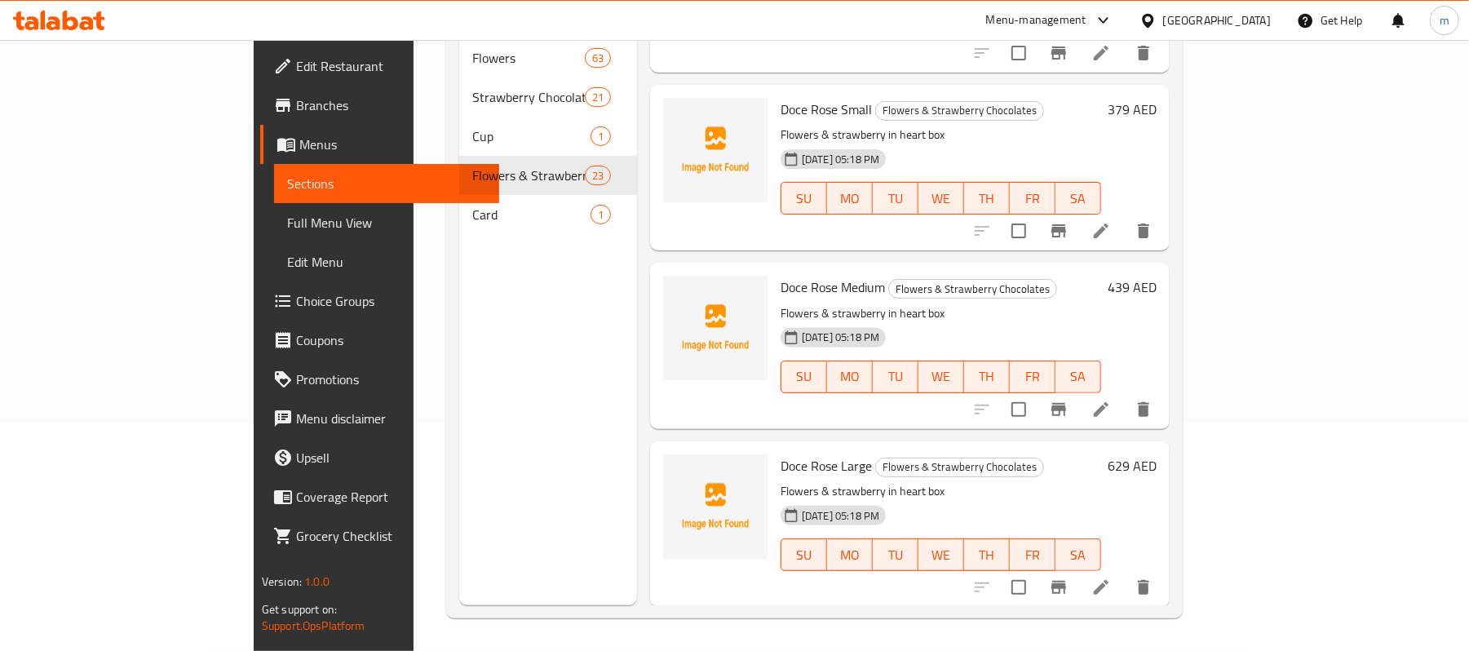
drag, startPoint x: 718, startPoint y: 551, endPoint x: 790, endPoint y: 556, distance: 71.9
click at [790, 631] on span "Dolce Amore Small" at bounding box center [833, 643] width 104 height 24
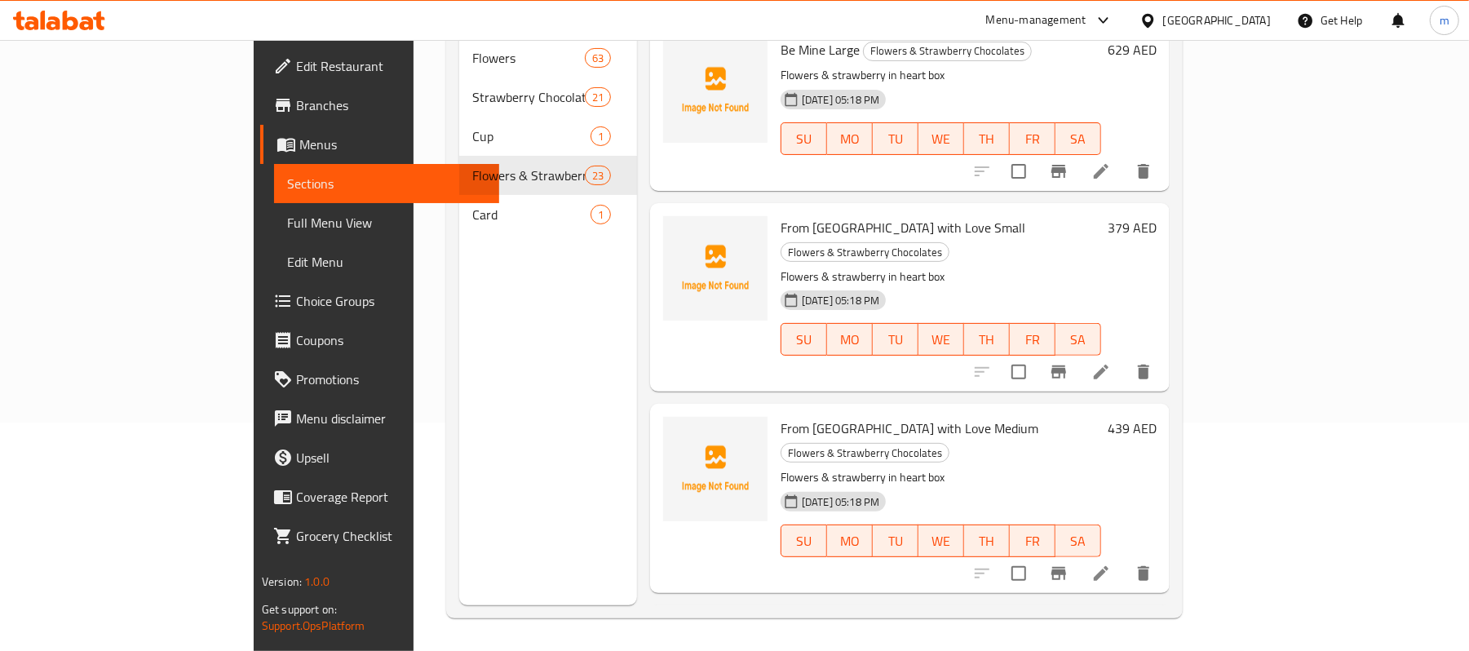
scroll to position [1639, 0]
